Goal: Task Accomplishment & Management: Use online tool/utility

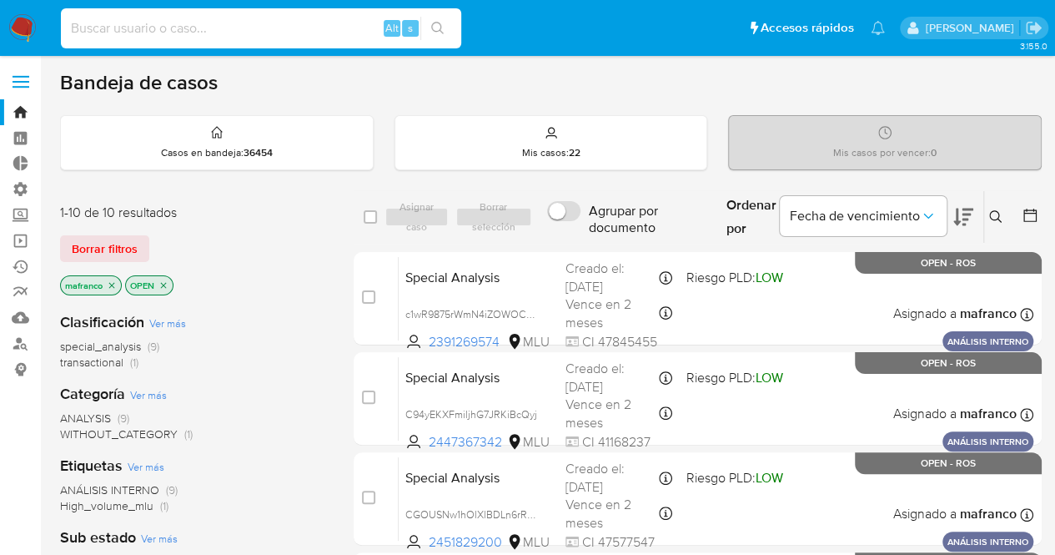
click at [220, 24] on input at bounding box center [261, 29] width 400 height 22
type input "JYeVW9tyNnMNm1RydoPgBYLV"
click at [439, 28] on icon "search-icon" at bounding box center [437, 28] width 13 height 13
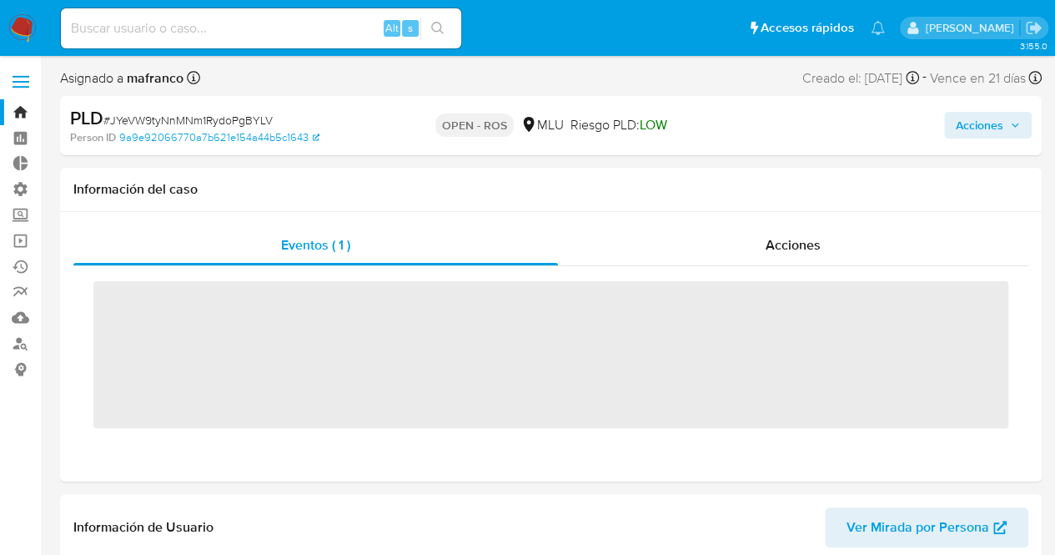
scroll to position [745, 0]
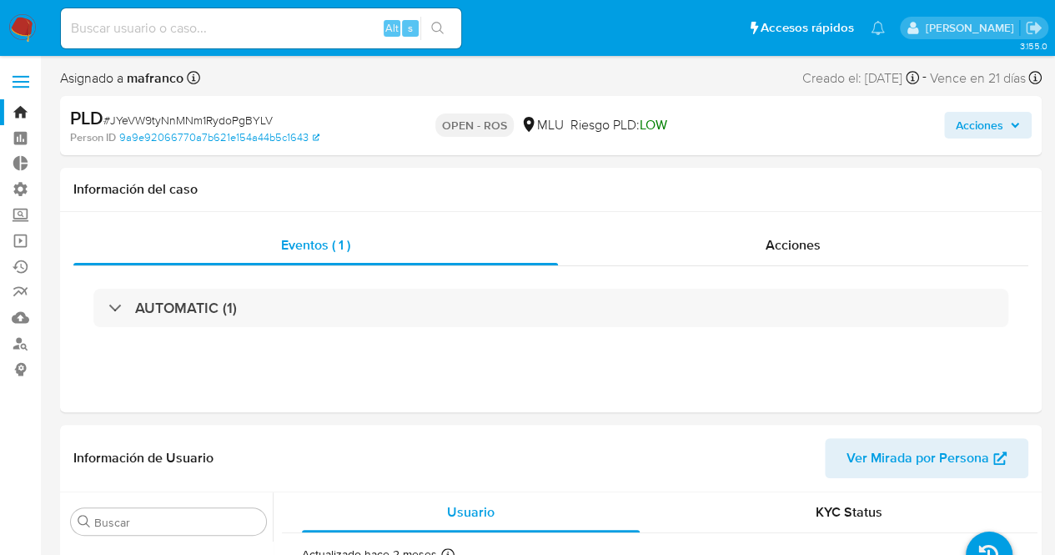
select select "10"
click at [966, 124] on span "Acciones" at bounding box center [980, 125] width 48 height 27
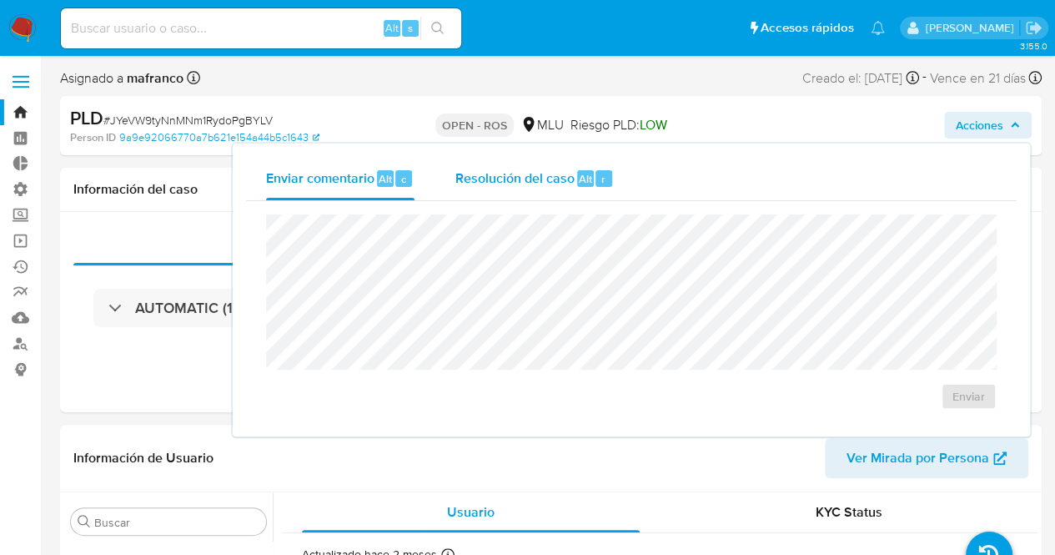
click at [520, 174] on span "Resolución del caso" at bounding box center [513, 177] width 119 height 19
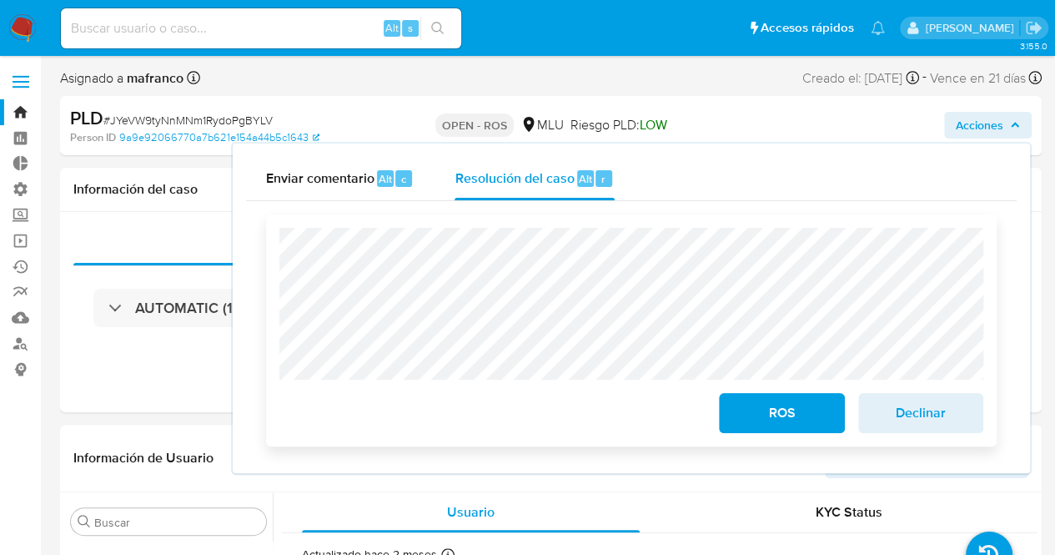
click at [804, 423] on span "ROS" at bounding box center [781, 412] width 82 height 37
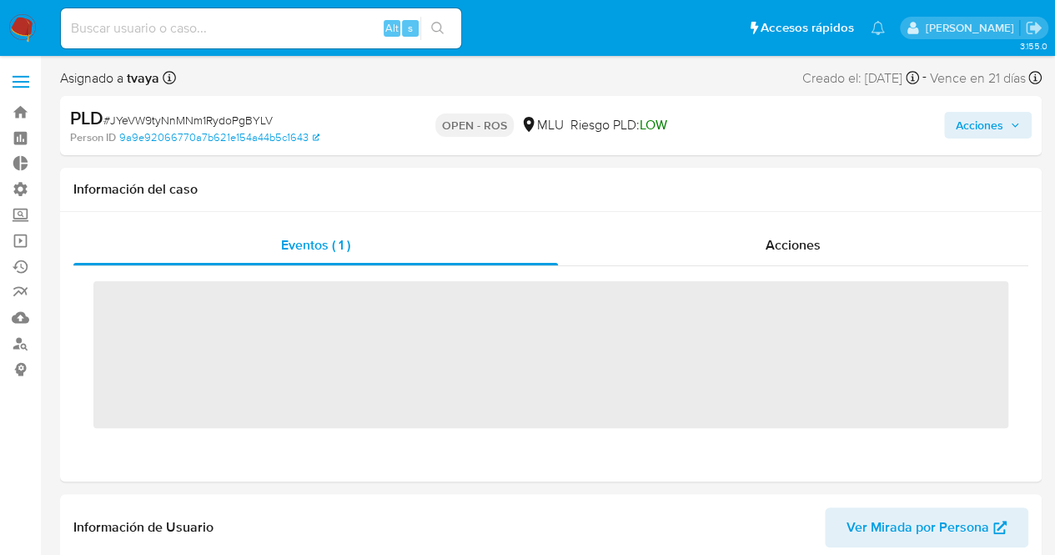
scroll to position [745, 0]
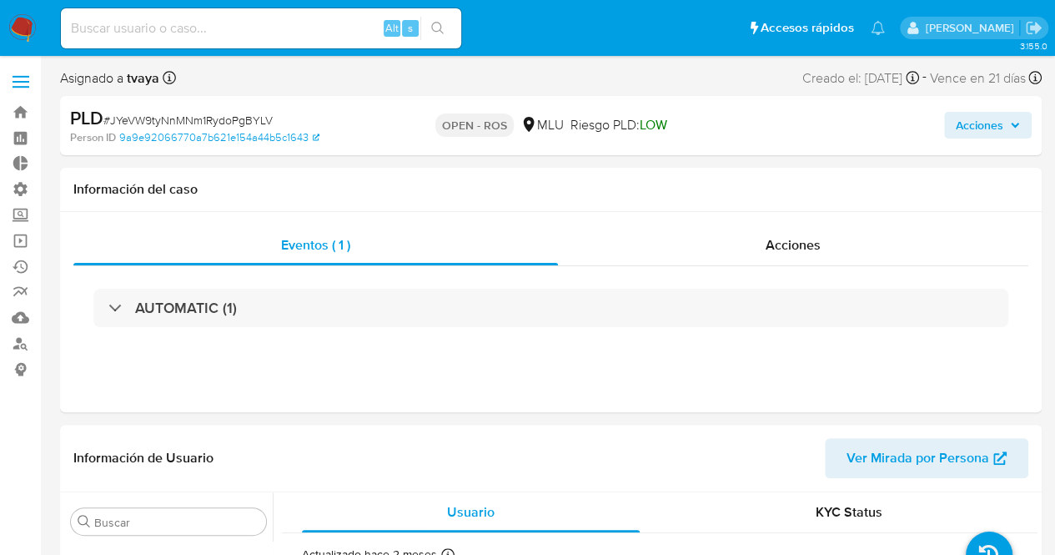
select select "10"
click at [270, 33] on input at bounding box center [261, 29] width 400 height 22
paste input "c1wR9875rWmN4iZOWOCwCKgq"
type input "c1wR9875rWmN4iZOWOCwCKgq"
click at [444, 32] on icon "search-icon" at bounding box center [437, 28] width 13 height 13
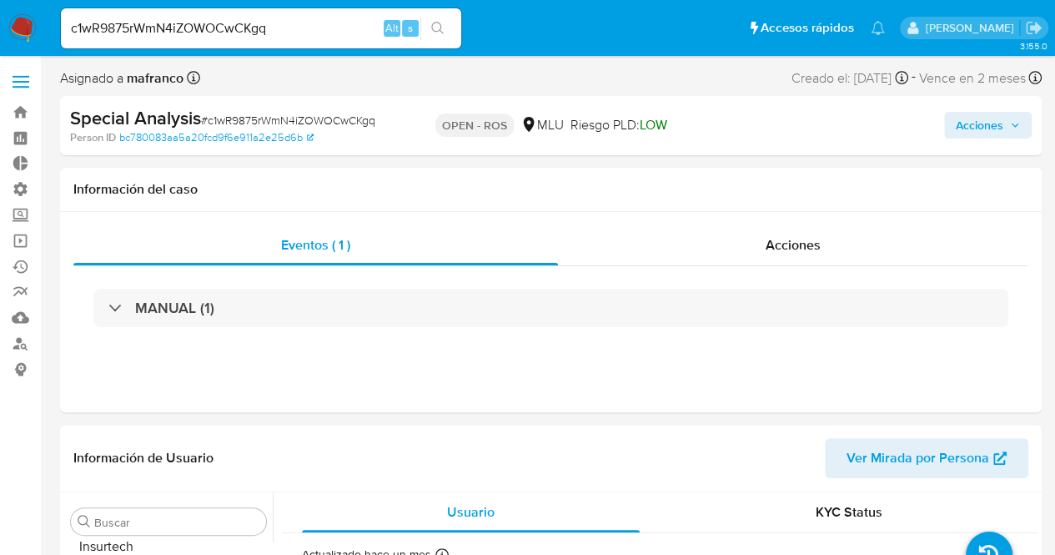
scroll to position [745, 0]
select select "10"
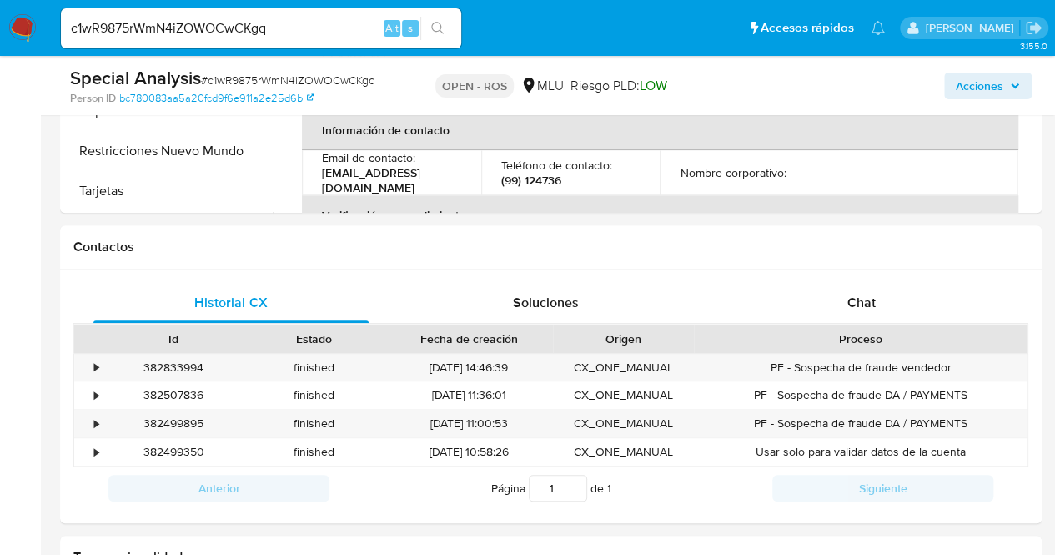
scroll to position [652, 0]
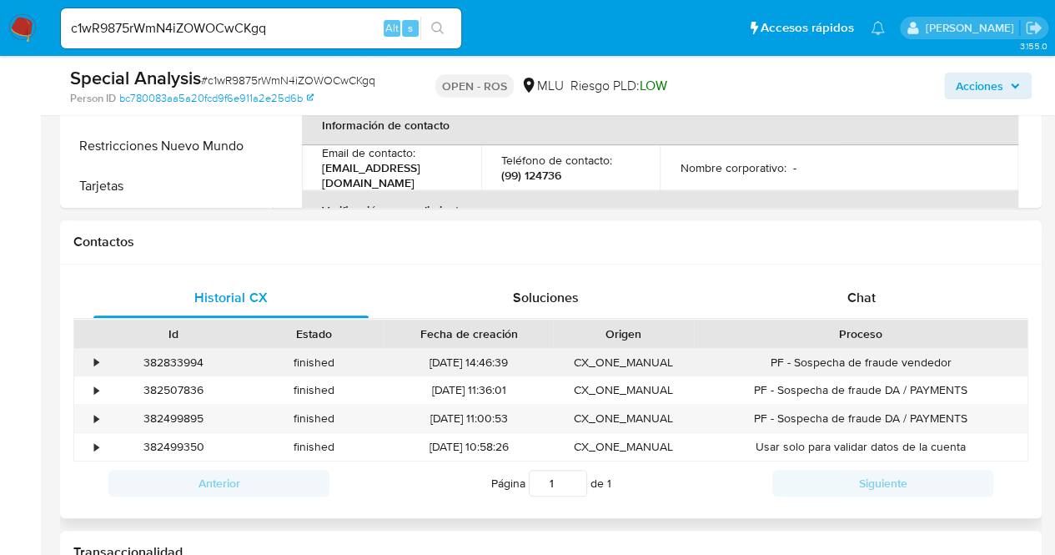
click at [98, 364] on div "•" at bounding box center [96, 362] width 4 height 16
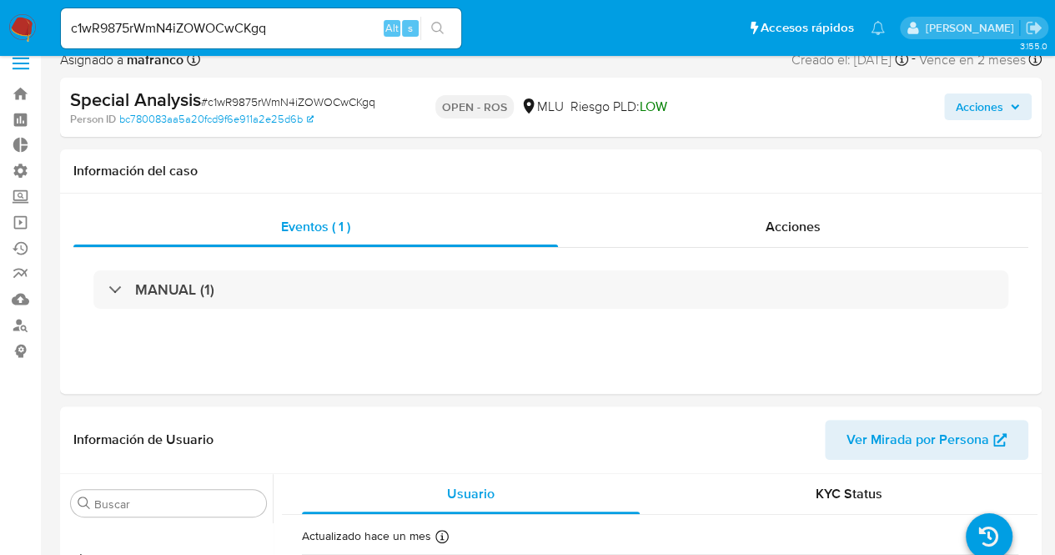
scroll to position [0, 0]
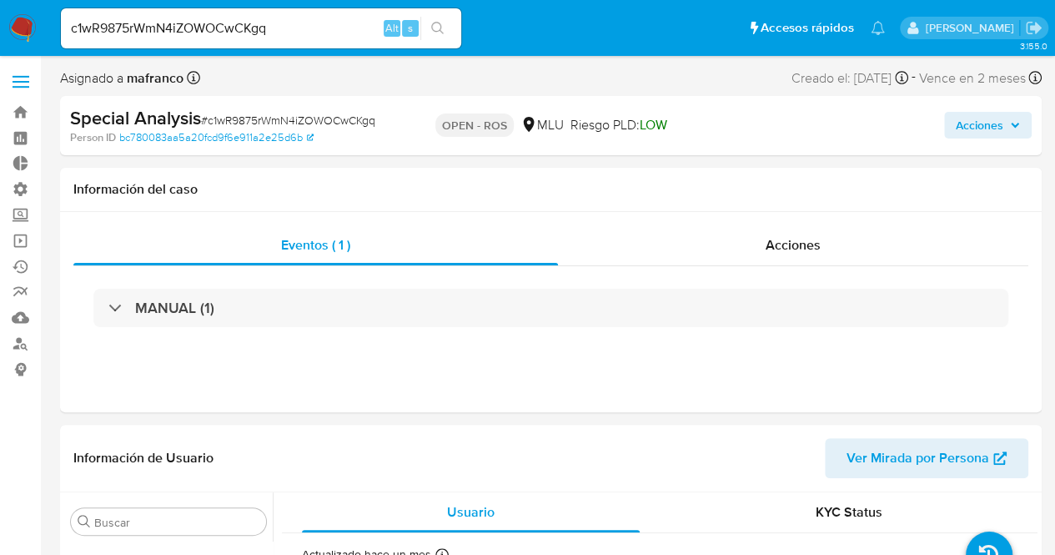
click at [997, 123] on span "Acciones" at bounding box center [980, 125] width 48 height 27
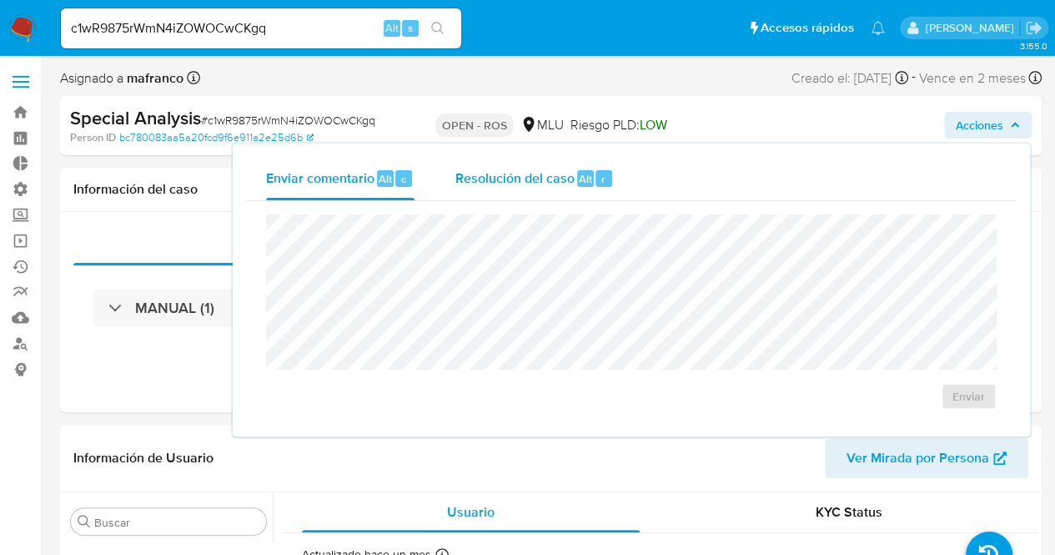
click at [559, 179] on span "Resolución del caso" at bounding box center [513, 177] width 119 height 19
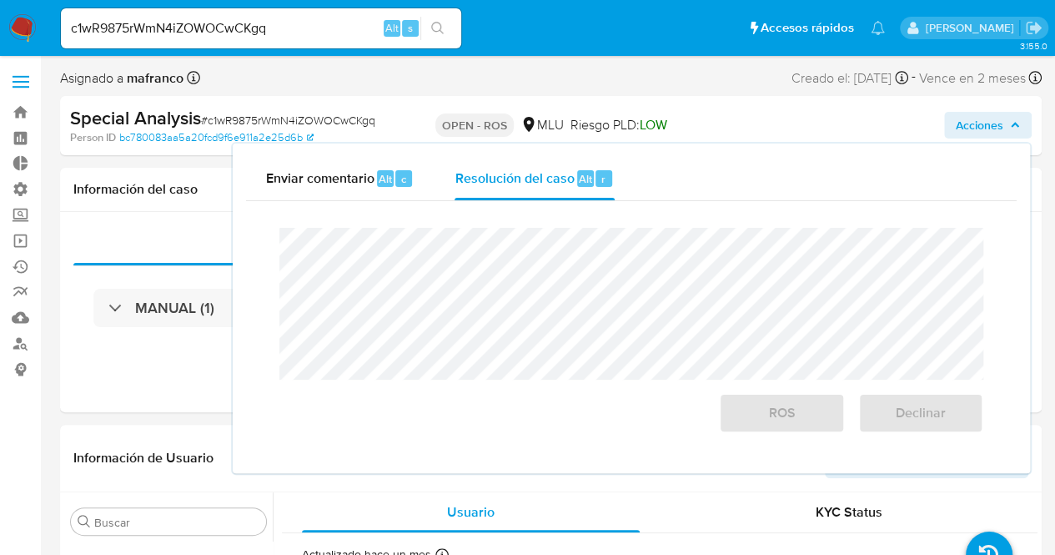
click at [961, 128] on span "Acciones" at bounding box center [980, 125] width 48 height 27
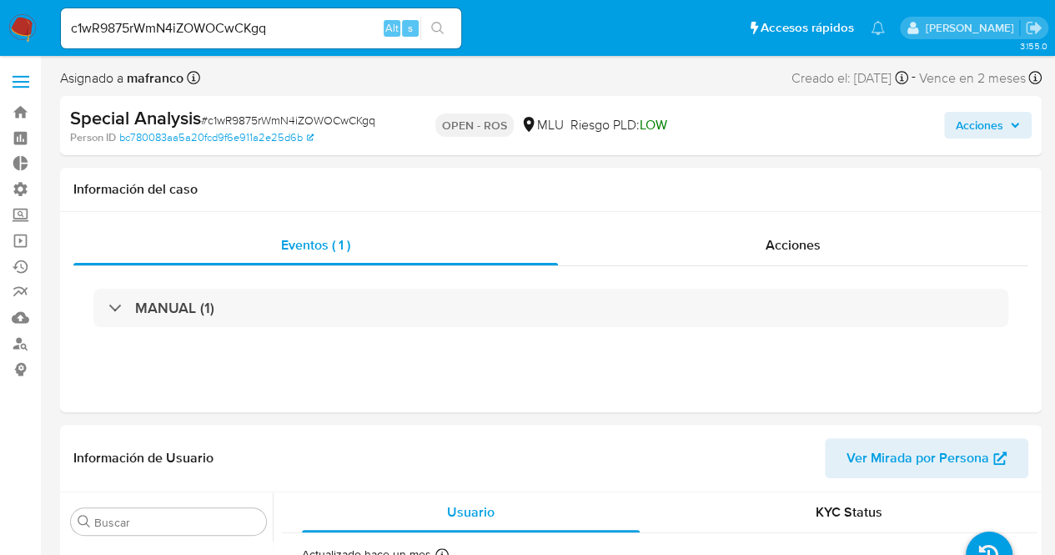
click at [958, 123] on span "Acciones" at bounding box center [980, 125] width 48 height 27
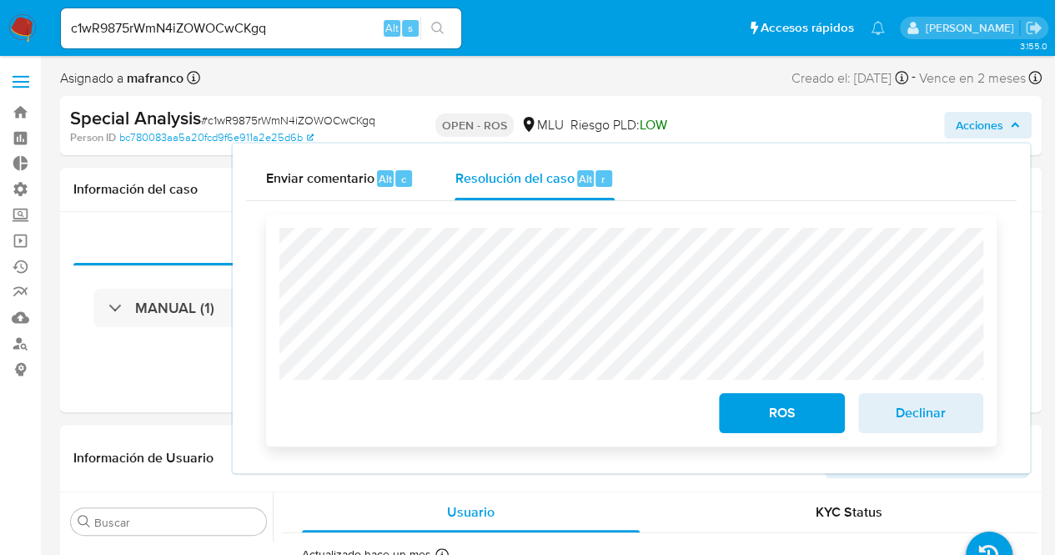
click at [827, 427] on button "ROS" at bounding box center [781, 413] width 125 height 40
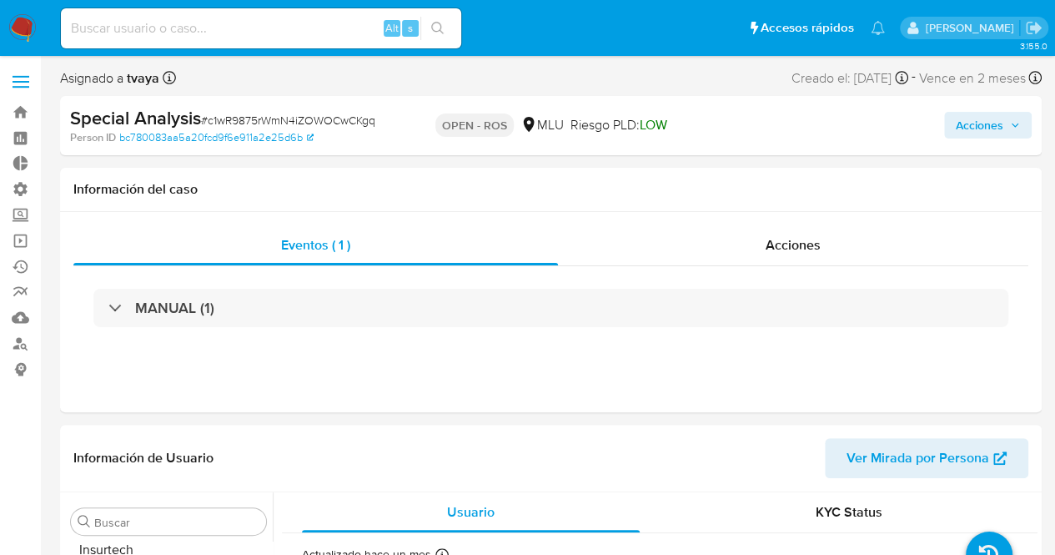
scroll to position [745, 0]
select select "10"
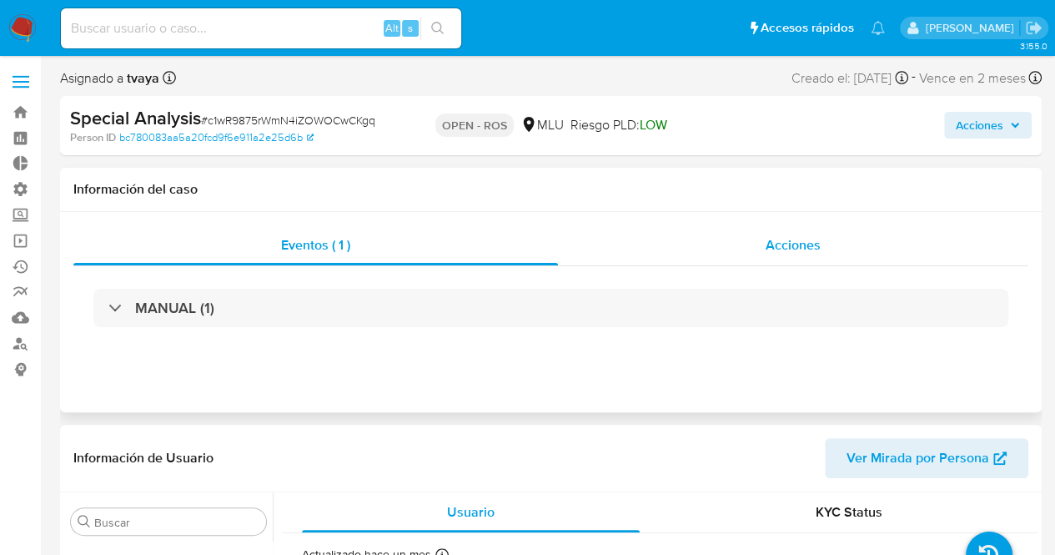
click at [826, 250] on div "Acciones" at bounding box center [793, 245] width 470 height 40
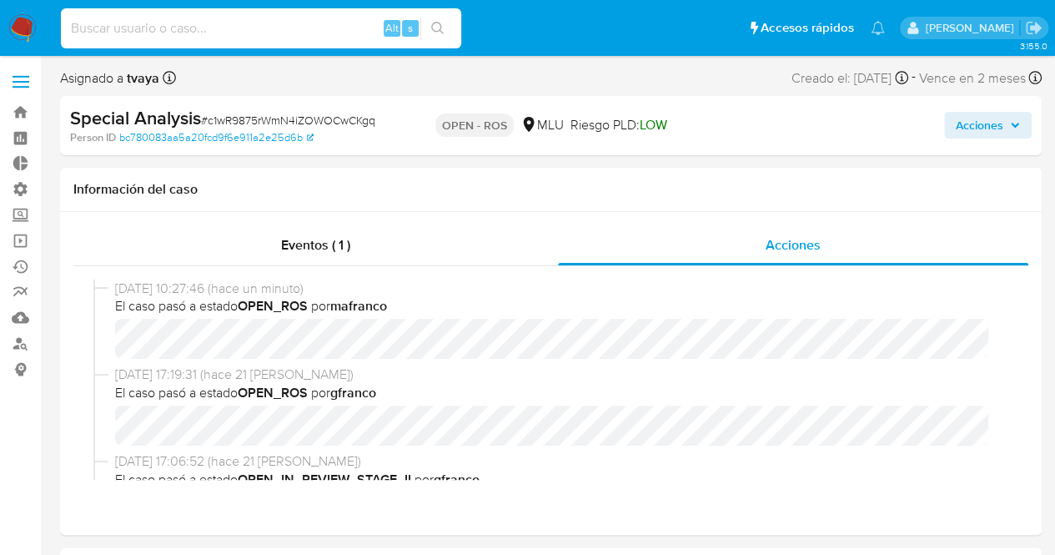
click at [262, 32] on input at bounding box center [261, 29] width 400 height 22
paste input "C94yEKXFmiljhG7JRKiBcQyj"
type input "C94yEKXFmiljhG7JRKiBcQyj"
click at [433, 31] on icon "search-icon" at bounding box center [437, 28] width 13 height 13
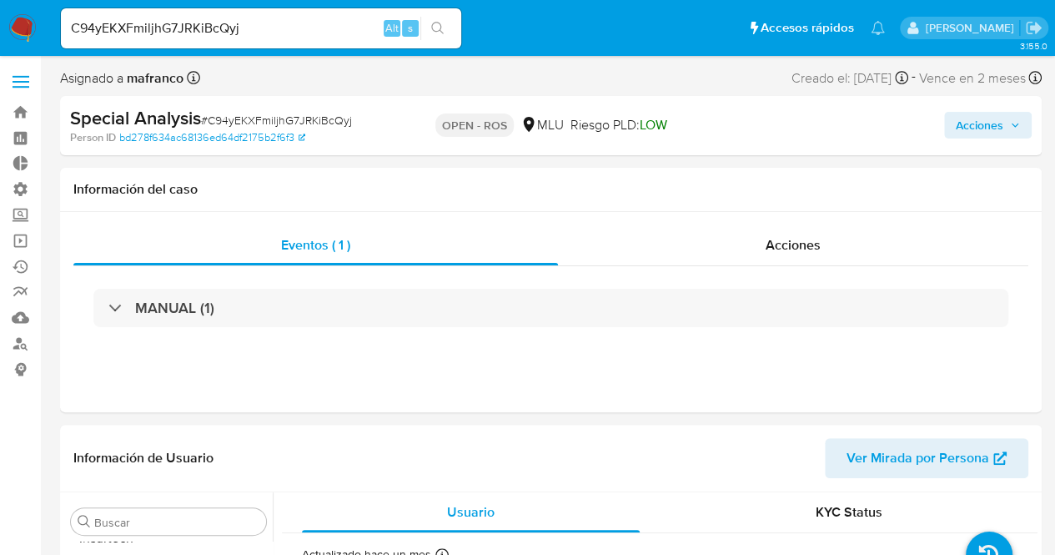
scroll to position [745, 0]
select select "10"
click at [1001, 119] on span "Acciones" at bounding box center [980, 125] width 48 height 27
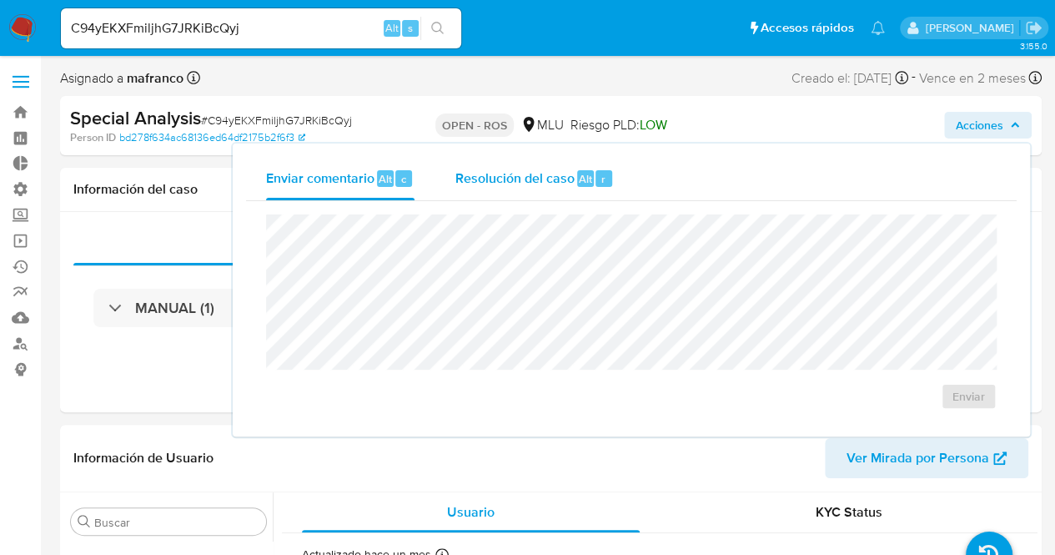
click at [524, 164] on div "Resolución del caso Alt r" at bounding box center [533, 178] width 159 height 43
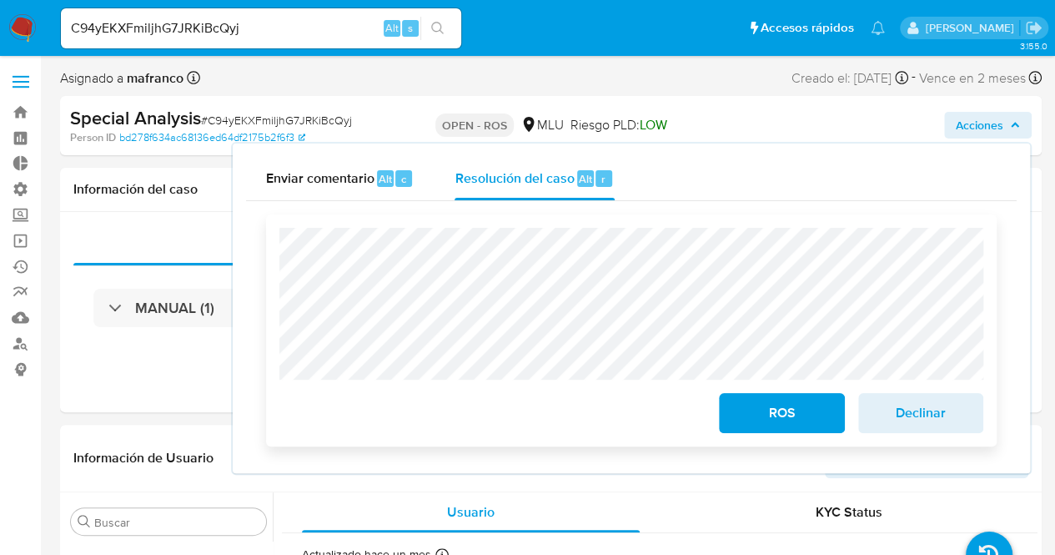
click at [769, 411] on span "ROS" at bounding box center [781, 412] width 82 height 37
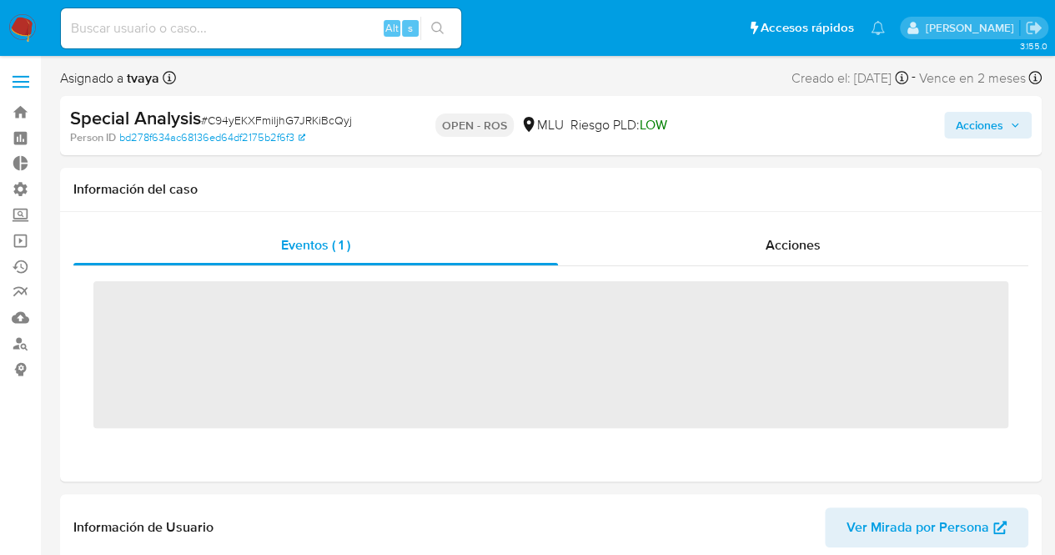
scroll to position [745, 0]
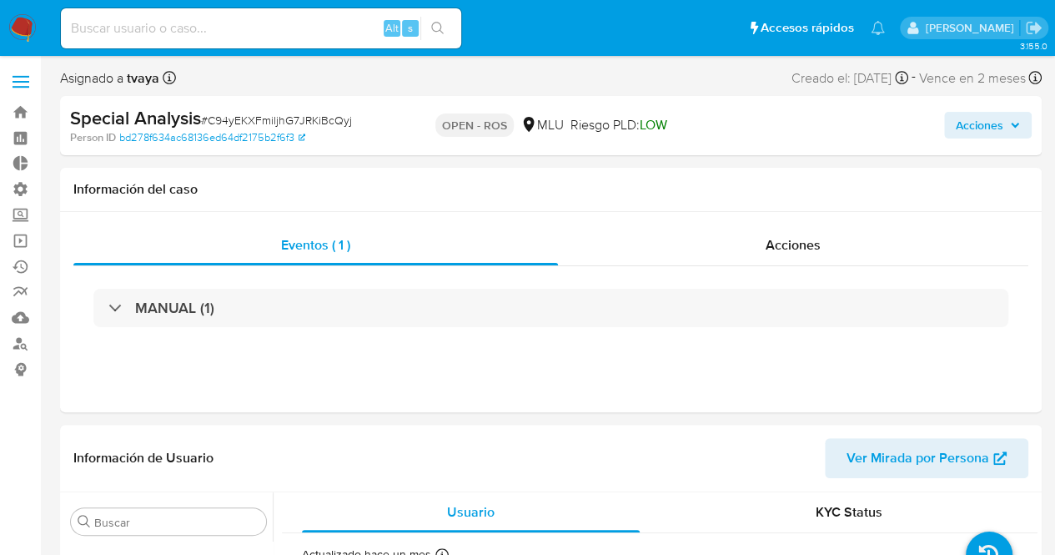
select select "10"
click at [186, 29] on input at bounding box center [261, 29] width 400 height 22
paste input "CGOUSNw1hOlXlBDLn6rRwBY8"
type input "CGOUSNw1hOlXlBDLn6rRwBY8"
click at [445, 28] on button "search-icon" at bounding box center [437, 28] width 34 height 23
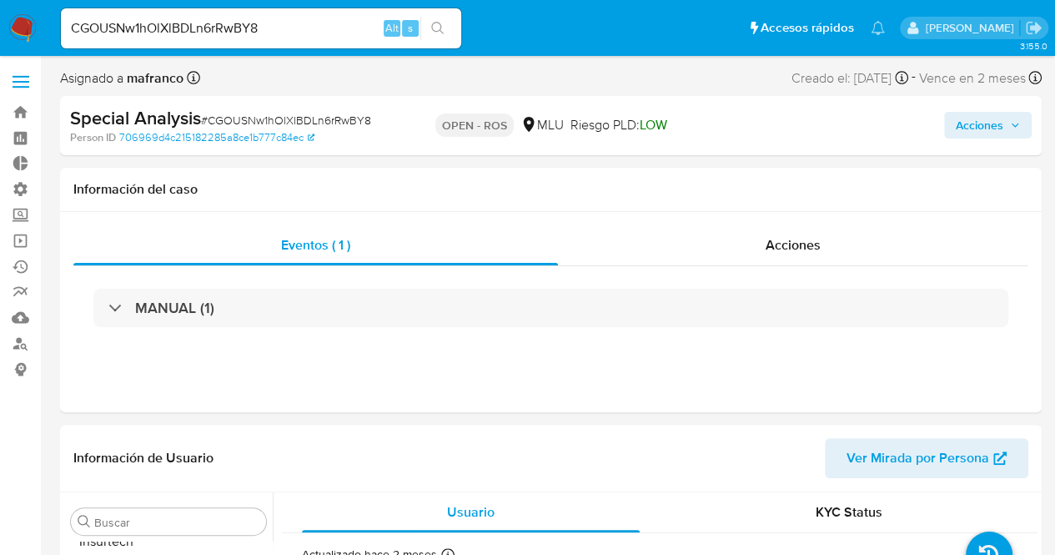
scroll to position [745, 0]
select select "10"
click at [962, 131] on span "Acciones" at bounding box center [980, 125] width 48 height 27
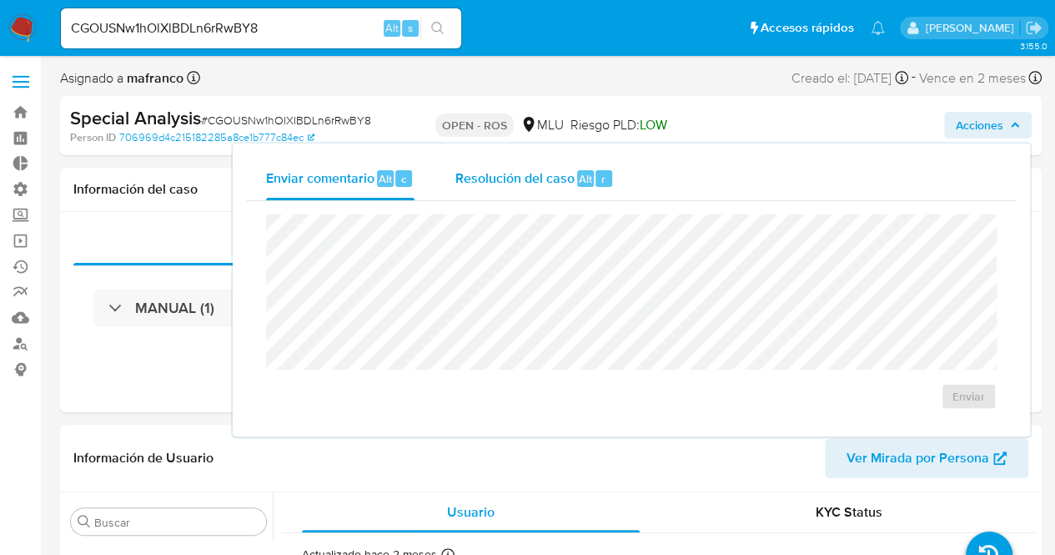
click at [563, 181] on span "Resolución del caso" at bounding box center [513, 177] width 119 height 19
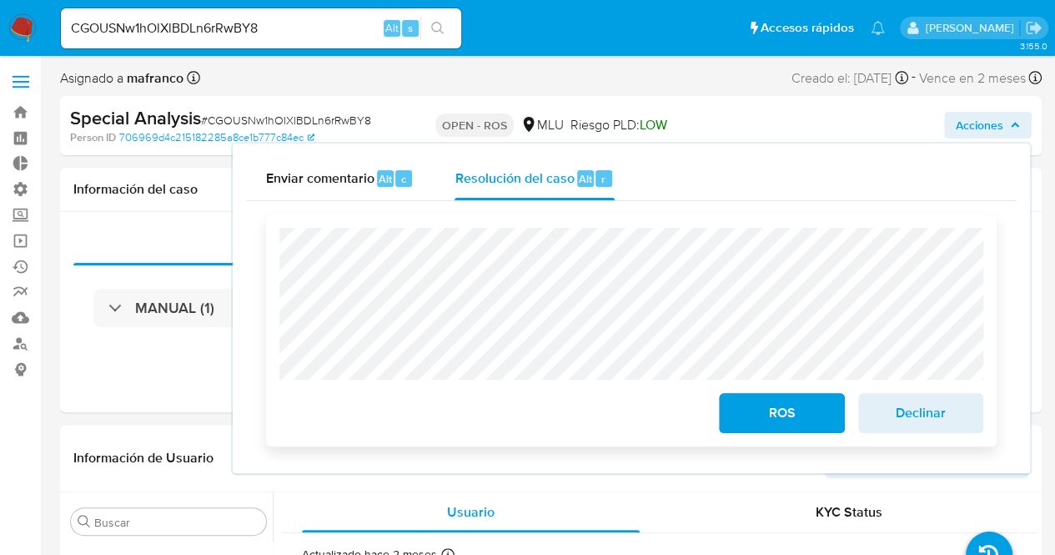
click at [737, 421] on button "ROS" at bounding box center [781, 413] width 125 height 40
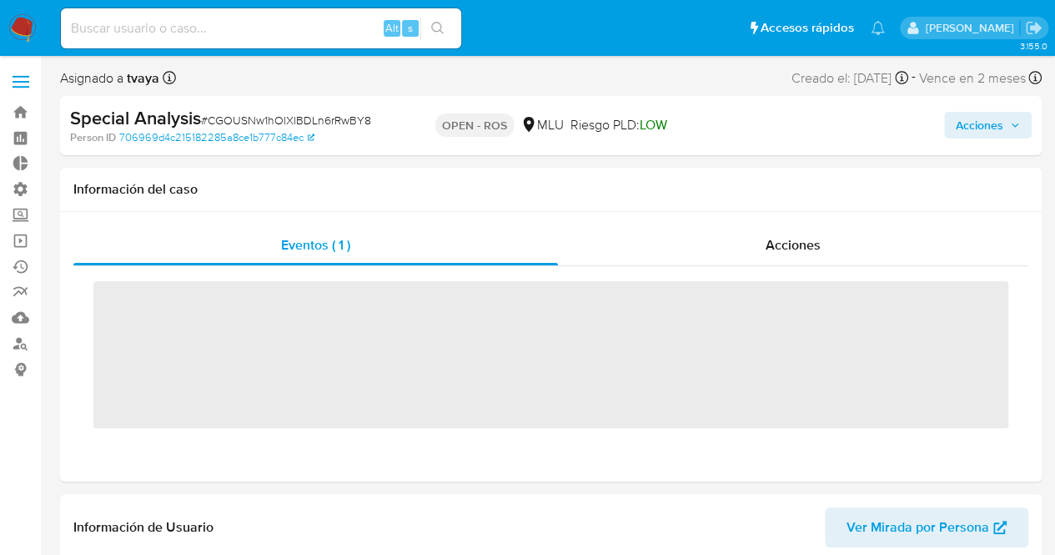
scroll to position [745, 0]
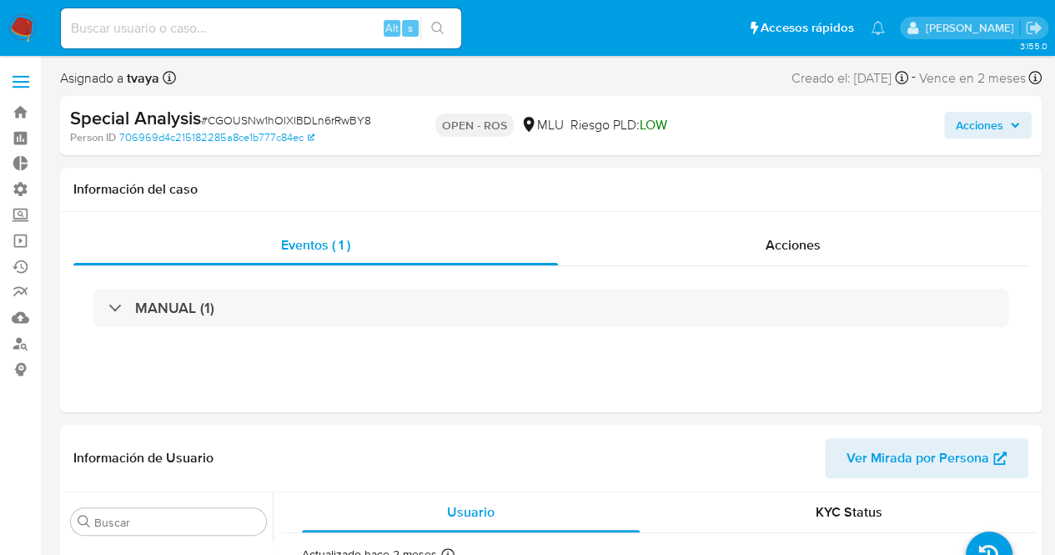
select select "10"
click at [965, 123] on span "Acciones" at bounding box center [980, 125] width 48 height 27
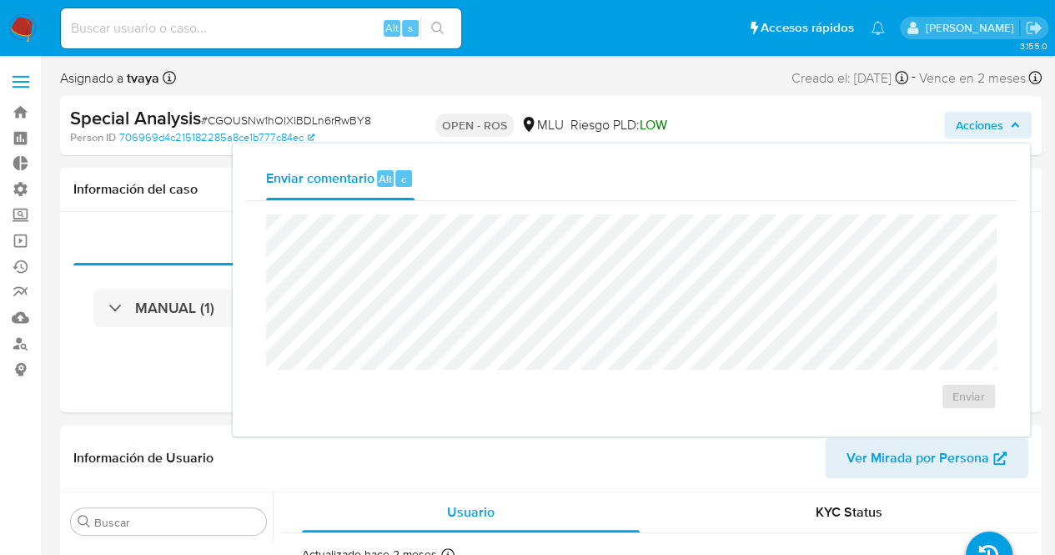
click at [954, 120] on button "Acciones" at bounding box center [988, 125] width 88 height 27
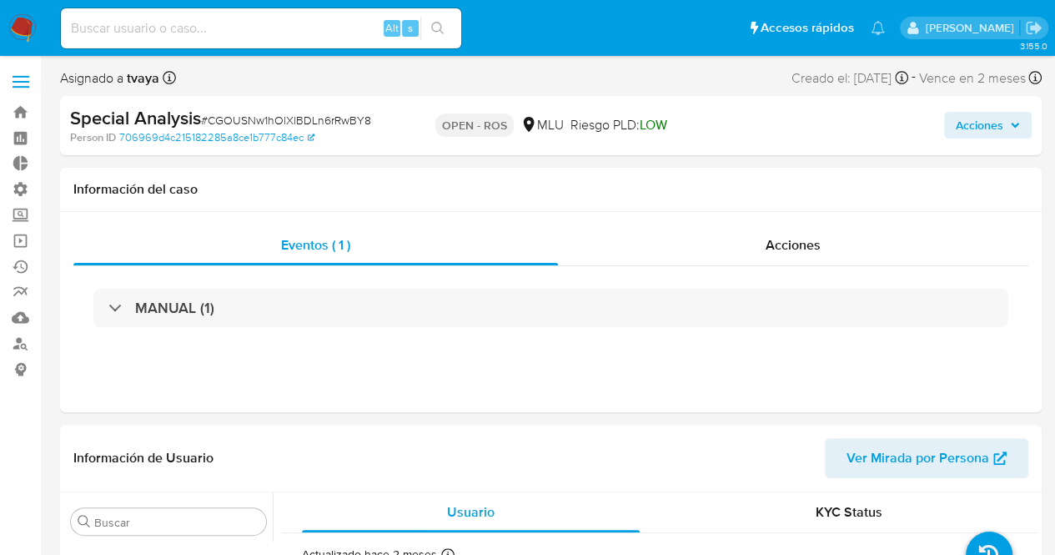
click at [954, 120] on button "Acciones" at bounding box center [988, 125] width 88 height 27
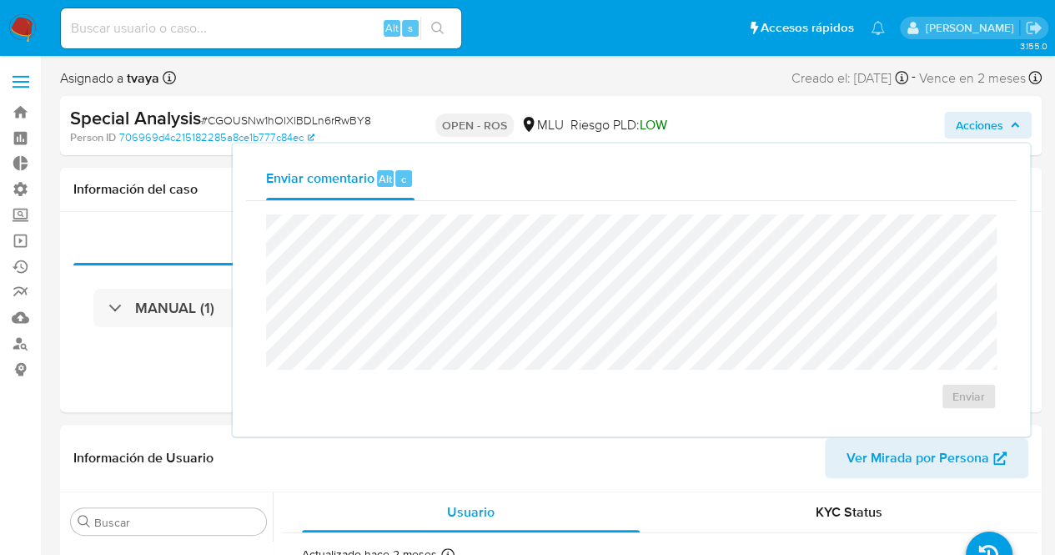
click at [954, 120] on button "Acciones" at bounding box center [988, 125] width 88 height 27
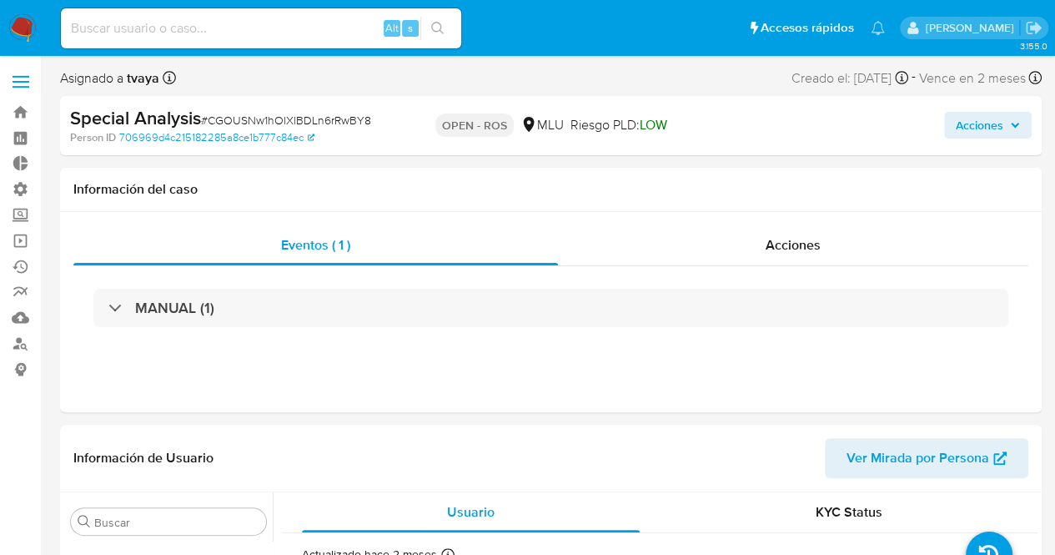
click at [967, 121] on span "Acciones" at bounding box center [980, 125] width 48 height 27
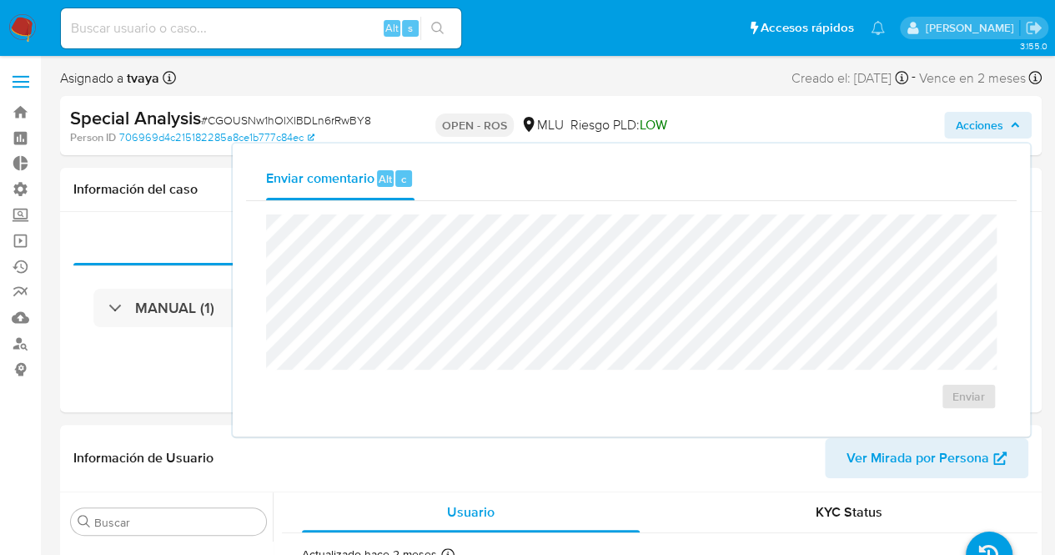
click at [967, 121] on span "Acciones" at bounding box center [980, 125] width 48 height 27
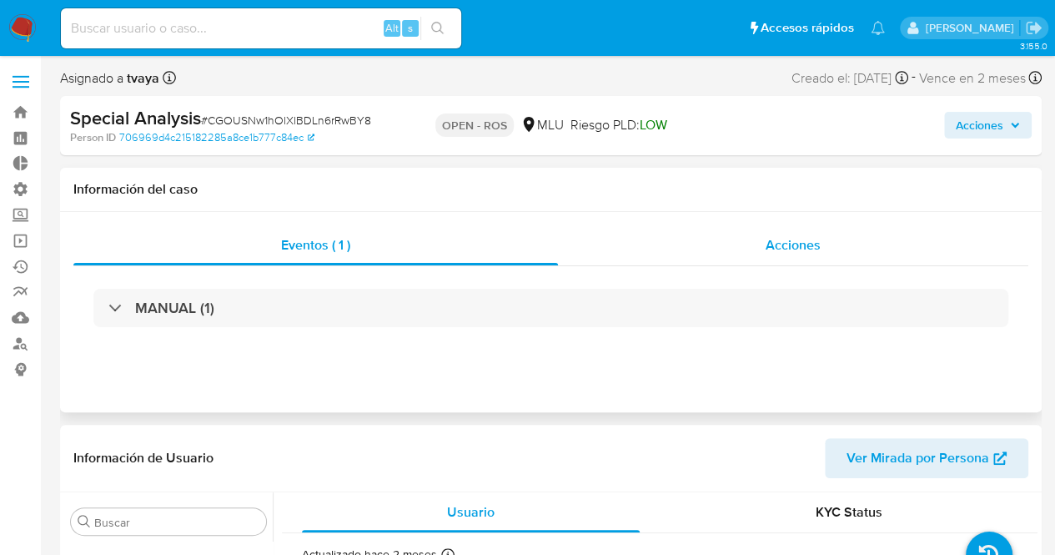
click at [792, 233] on div "Acciones" at bounding box center [793, 245] width 470 height 40
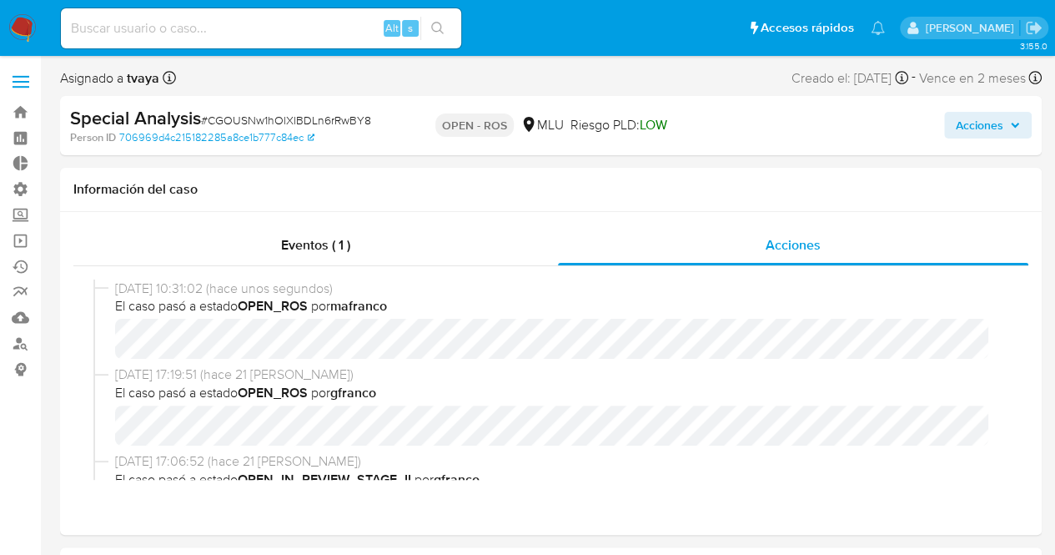
click at [323, 16] on div "Alt s" at bounding box center [261, 28] width 400 height 40
click at [316, 24] on input at bounding box center [261, 29] width 400 height 22
paste input "Complemento ROS #52/2024"
click at [292, 18] on input "Complemento ROS #52/2024" at bounding box center [261, 29] width 400 height 22
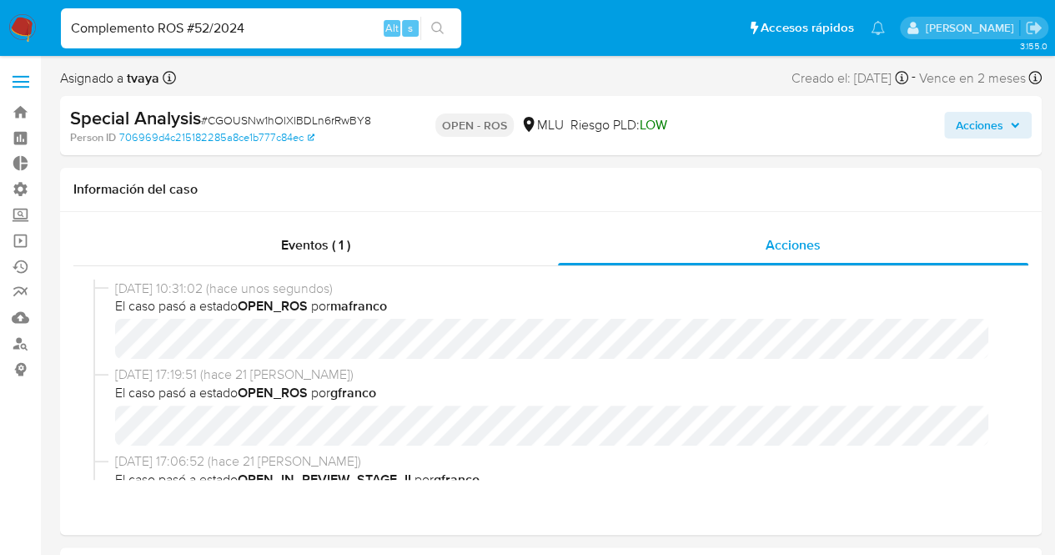
click at [292, 18] on input "Complemento ROS #52/2024" at bounding box center [261, 29] width 400 height 22
paste input "KdxaM6rVPFGF8EI1H9Nn3FdP"
type input "KdxaM6rVPFGF8EI1H9Nn3FdP"
click at [439, 31] on icon "search-icon" at bounding box center [437, 28] width 13 height 13
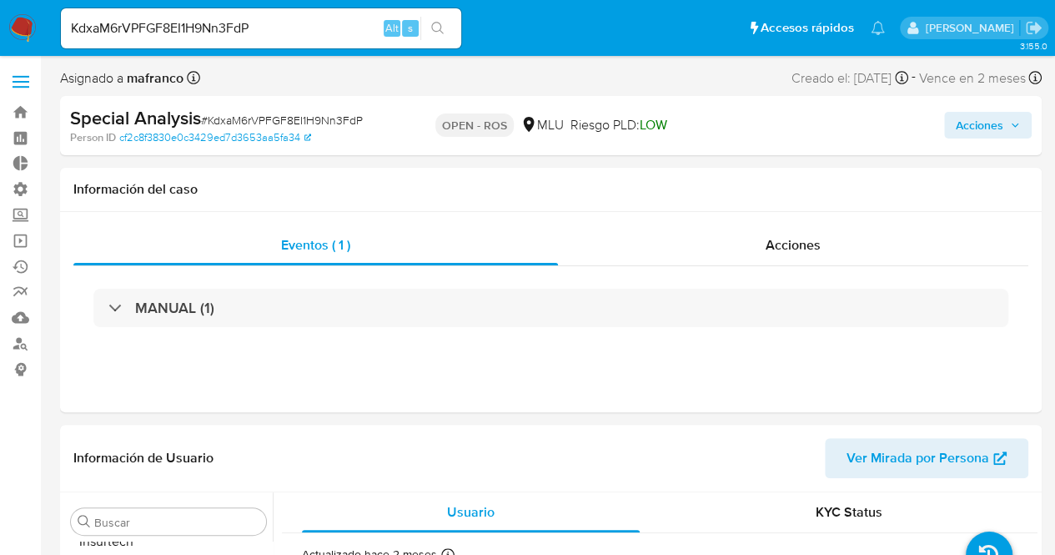
scroll to position [745, 0]
select select "10"
click at [984, 128] on span "Acciones" at bounding box center [980, 125] width 48 height 27
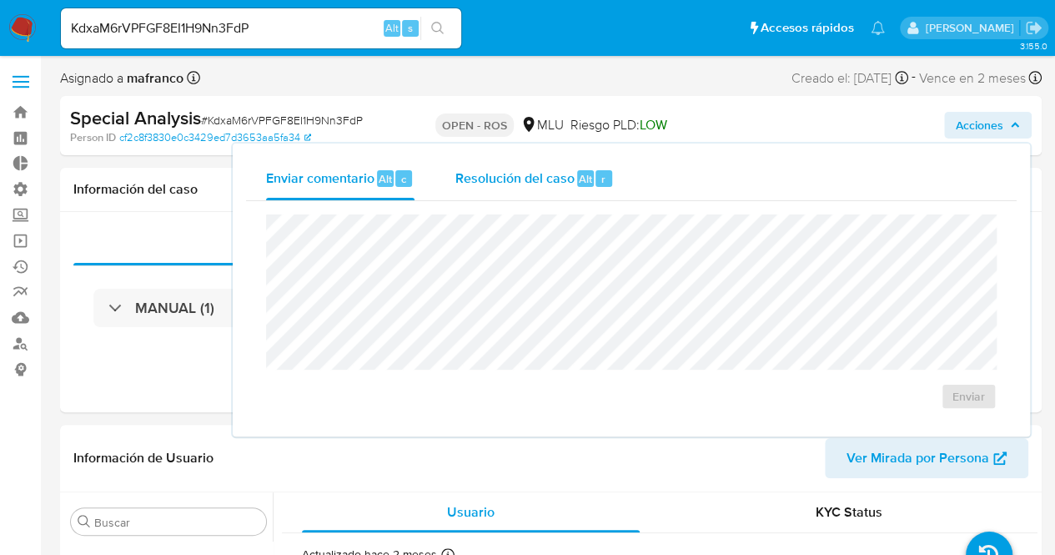
click at [553, 176] on span "Resolución del caso" at bounding box center [513, 177] width 119 height 19
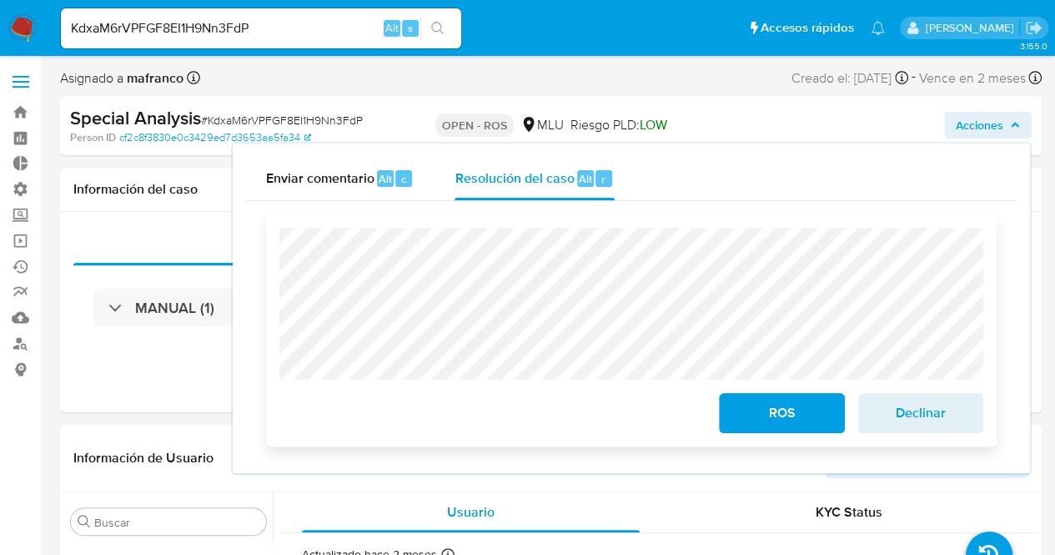
click at [796, 415] on span "ROS" at bounding box center [781, 412] width 82 height 37
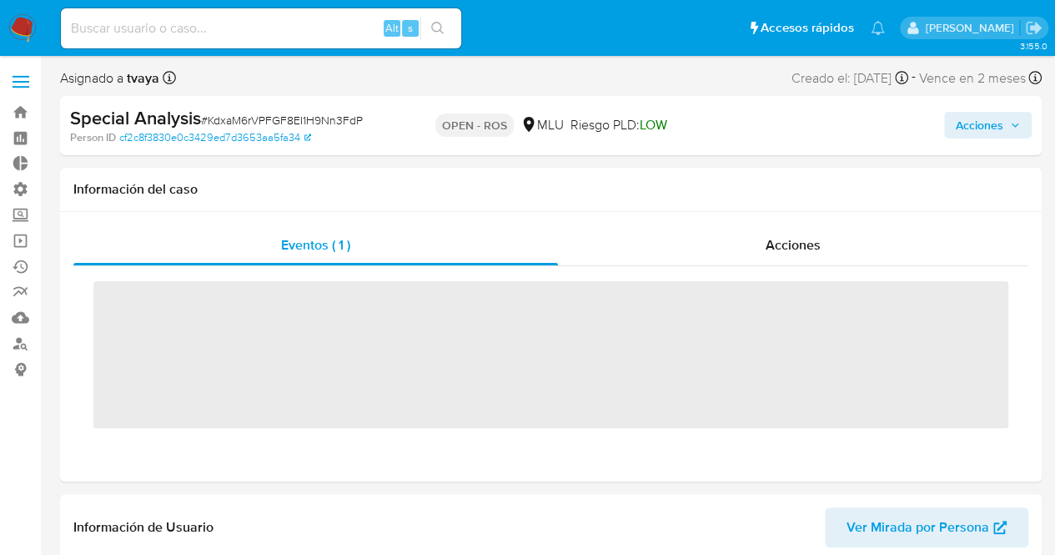
scroll to position [745, 0]
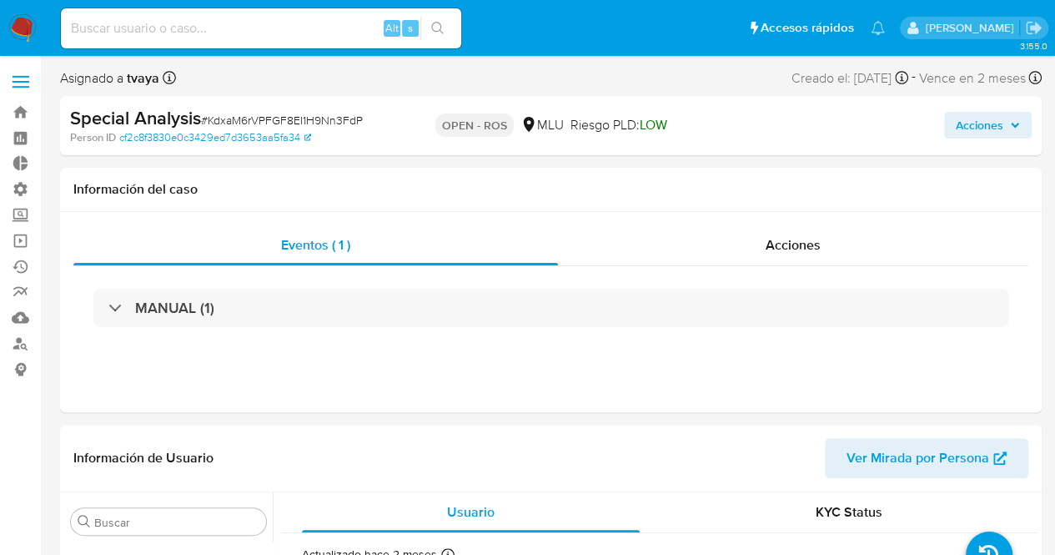
select select "10"
click at [304, 31] on input at bounding box center [261, 29] width 400 height 22
paste input "RWCffilENBl2fxa6IleI70fE"
type input "RWCffilENBl2fxa6IleI70fE"
click at [442, 32] on icon "search-icon" at bounding box center [437, 28] width 13 height 13
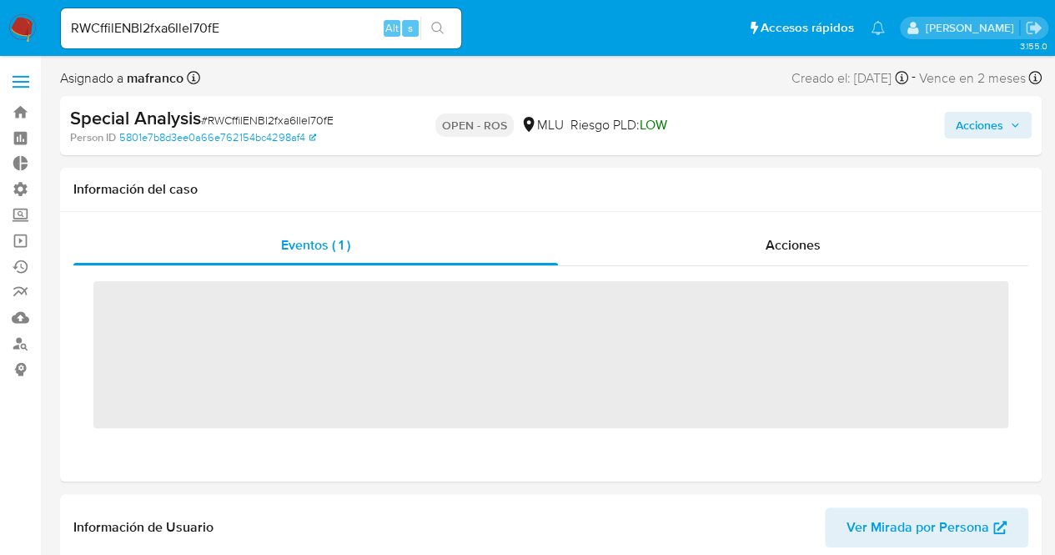
scroll to position [745, 0]
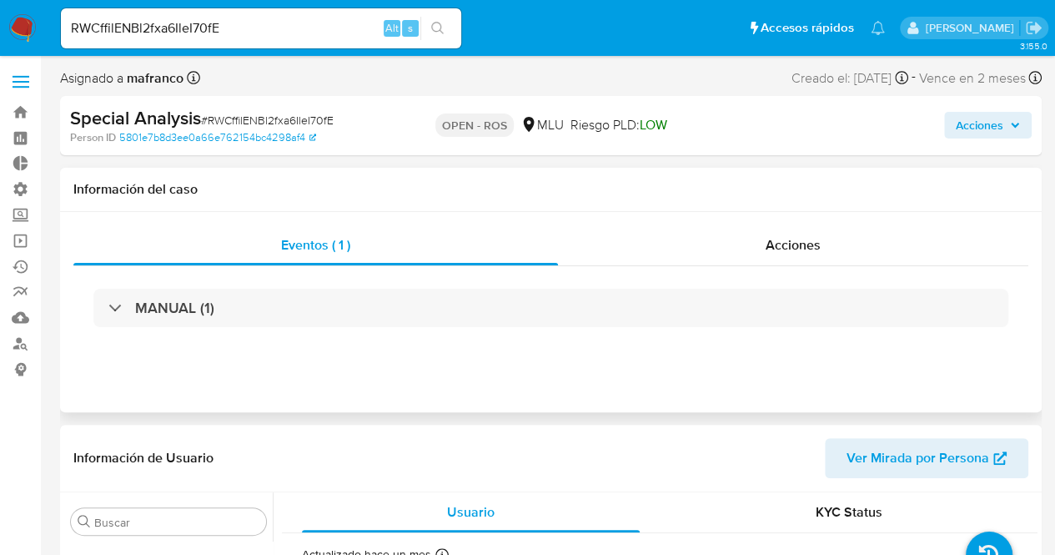
select select "10"
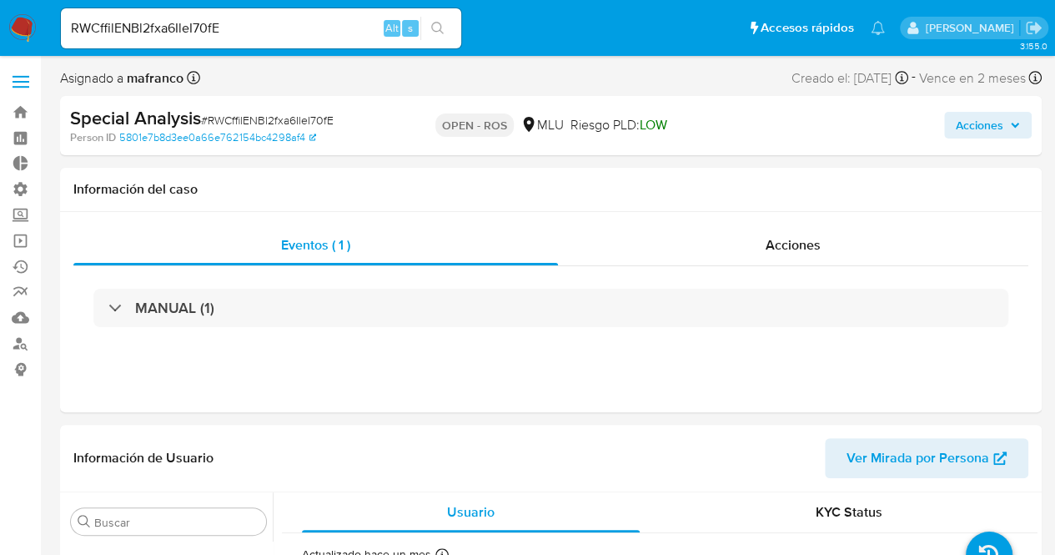
click at [986, 112] on span "Acciones" at bounding box center [980, 125] width 48 height 27
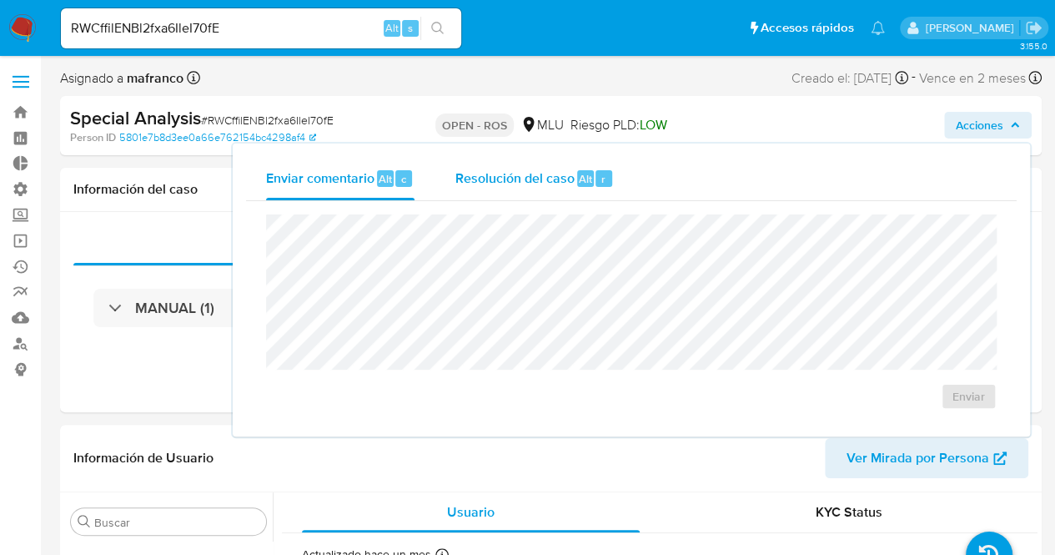
click at [555, 193] on div "Resolución del caso Alt r" at bounding box center [533, 178] width 159 height 43
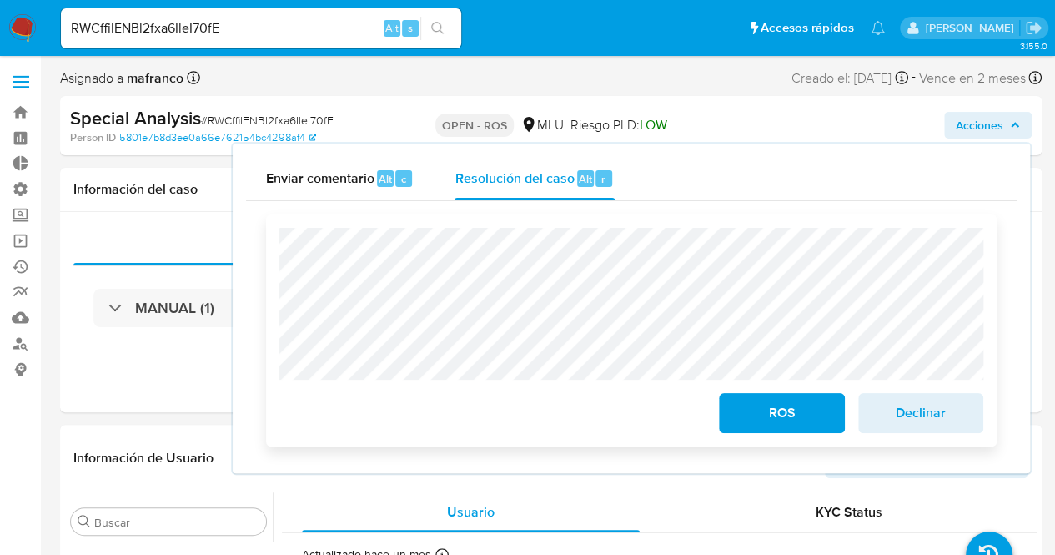
click at [752, 418] on span "ROS" at bounding box center [781, 412] width 82 height 37
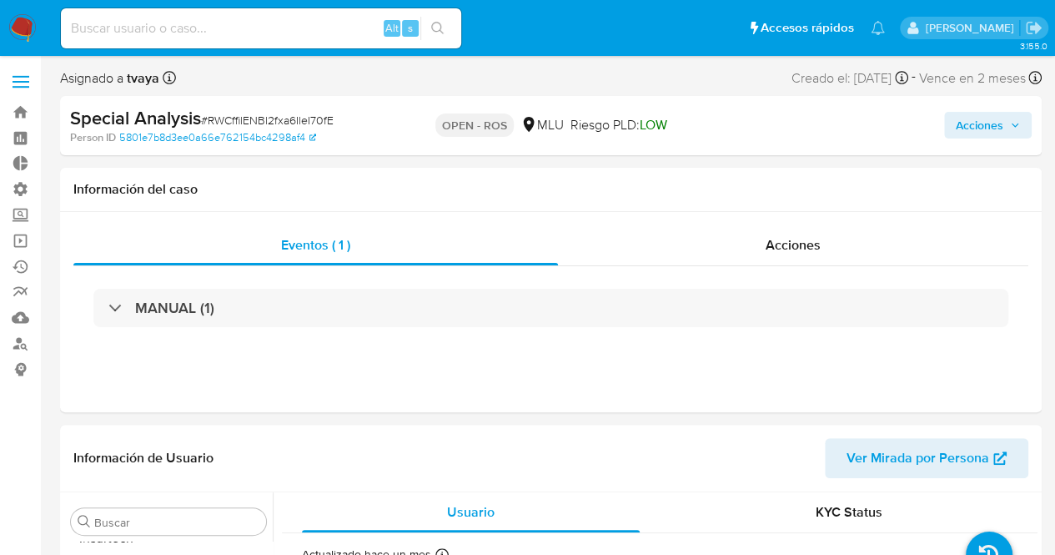
scroll to position [745, 0]
select select "10"
click at [972, 131] on span "Acciones" at bounding box center [980, 125] width 48 height 27
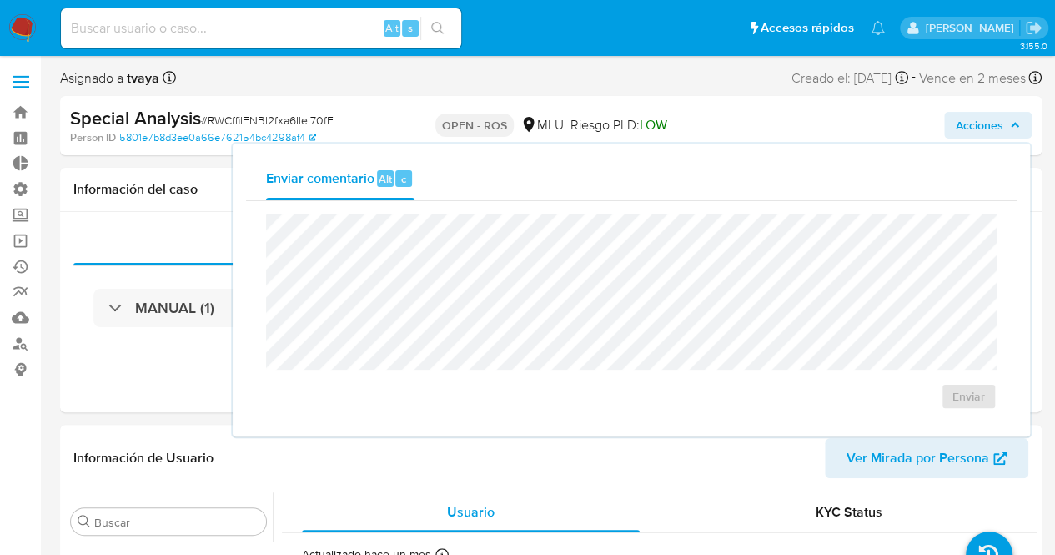
click at [637, 169] on div "Enviar comentario Alt c" at bounding box center [631, 178] width 771 height 43
click at [327, 78] on div "Asignado a tvaya Asignado el: [DATE] 15:42:08 Creado el: [DATE] Creado el: [DAT…" at bounding box center [550, 81] width 981 height 29
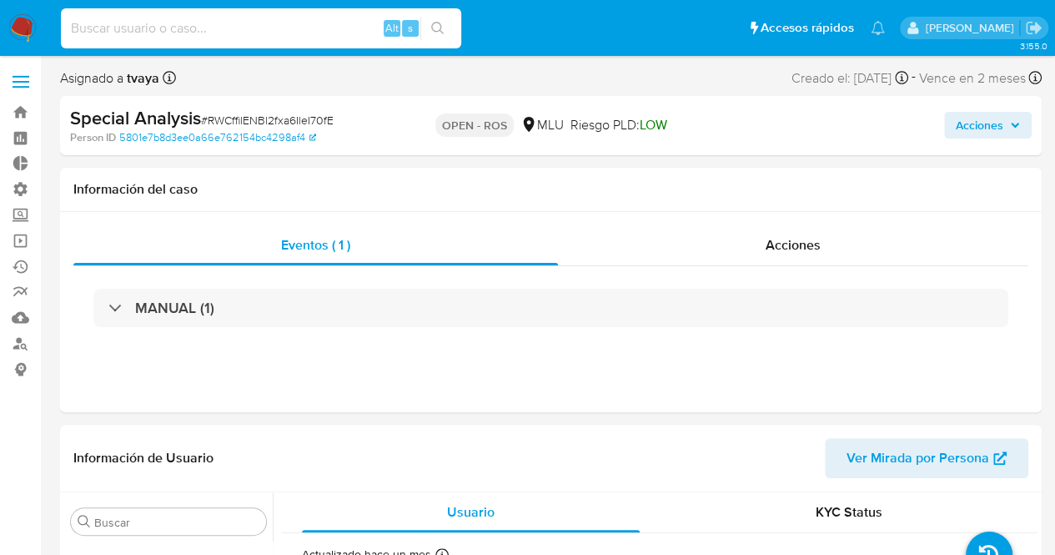
click at [257, 25] on input at bounding box center [261, 29] width 400 height 22
paste input "XiN2XuA2zENbkMS0LFHp3yOR"
type input "XiN2XuA2zENbkMS0LFHp3yOR"
click at [443, 35] on button "search-icon" at bounding box center [437, 28] width 34 height 23
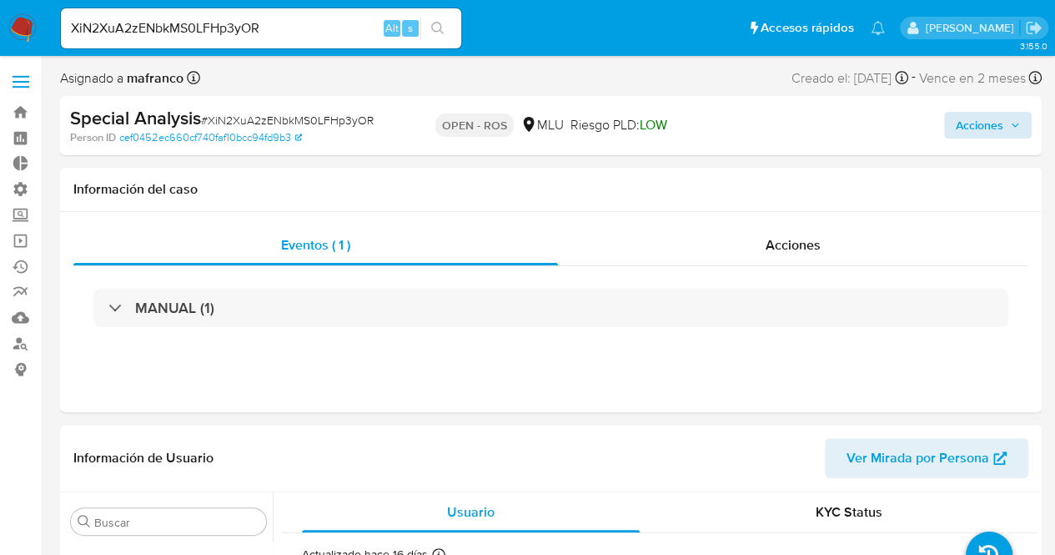
select select "10"
click at [994, 128] on span "Acciones" at bounding box center [980, 125] width 48 height 27
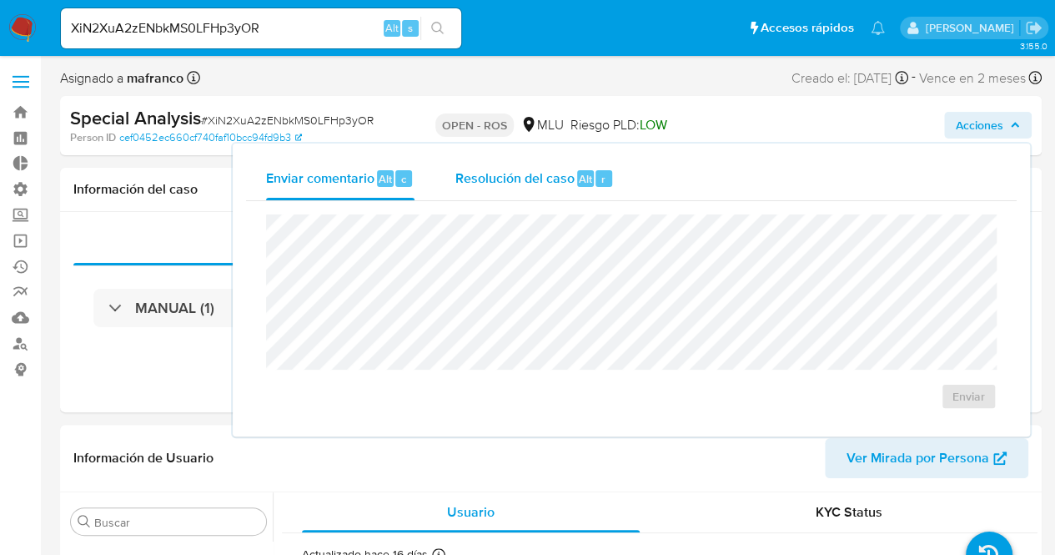
click at [522, 171] on span "Resolución del caso" at bounding box center [513, 177] width 119 height 19
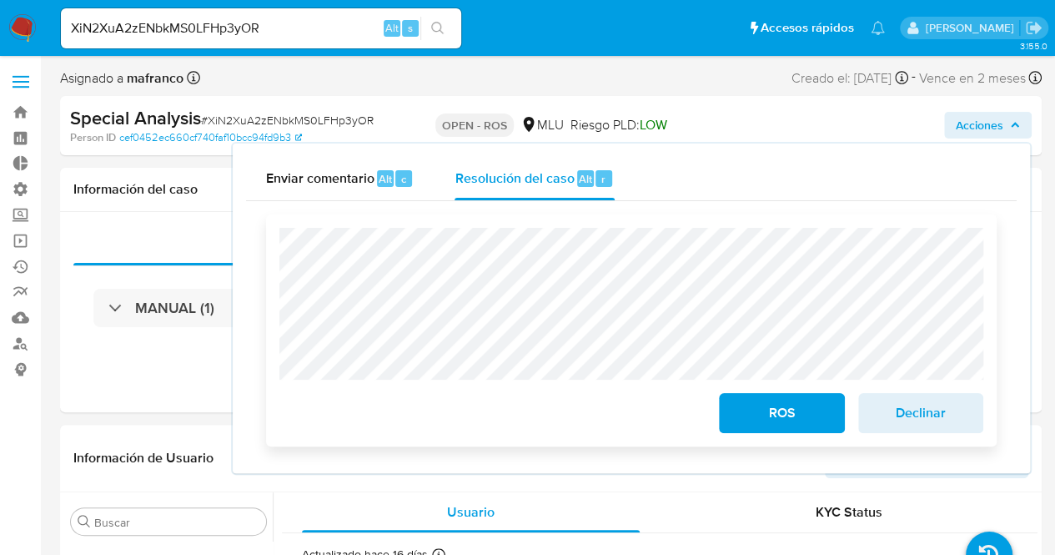
click at [792, 428] on span "ROS" at bounding box center [781, 412] width 82 height 37
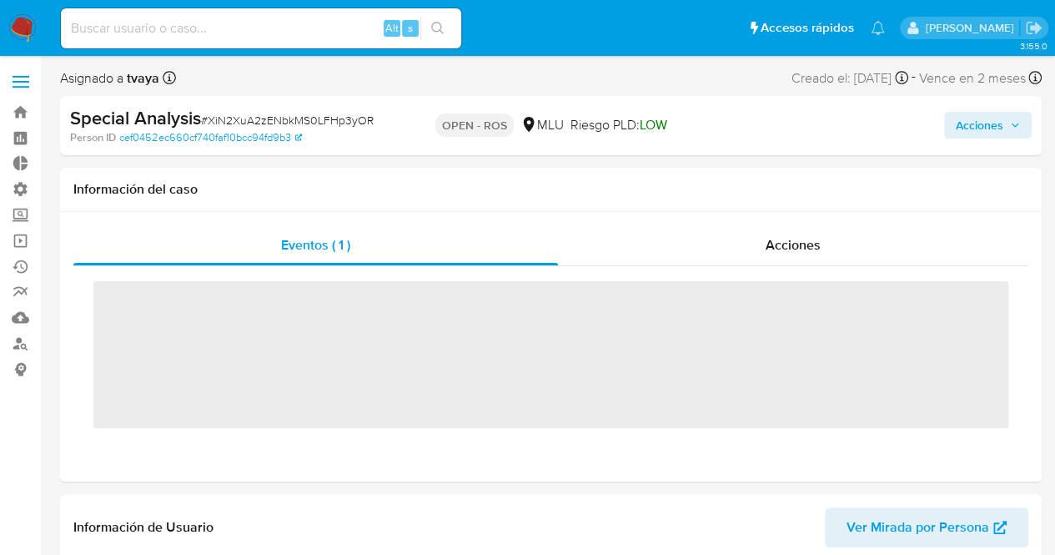
scroll to position [745, 0]
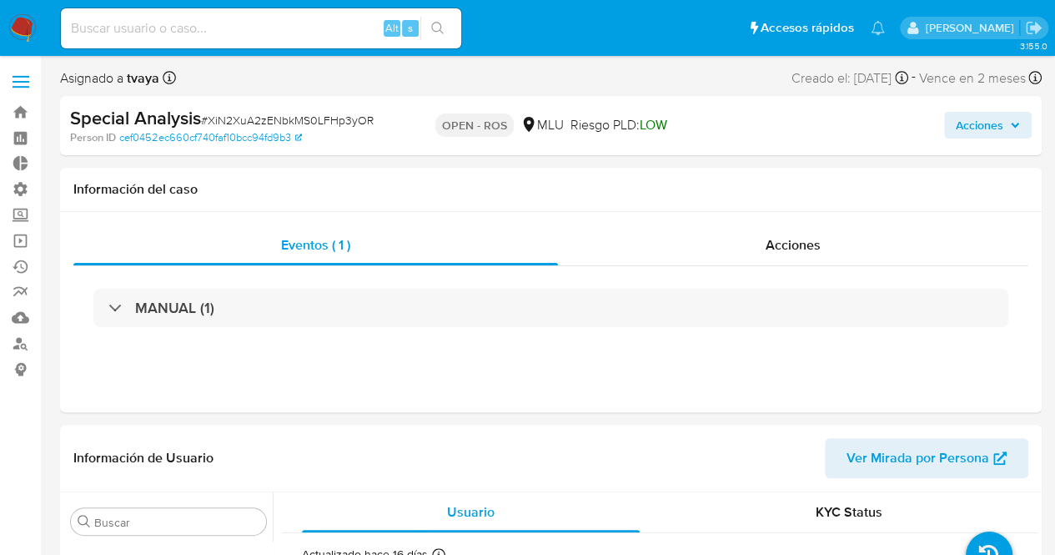
select select "10"
click at [962, 123] on span "Acciones" at bounding box center [980, 125] width 48 height 27
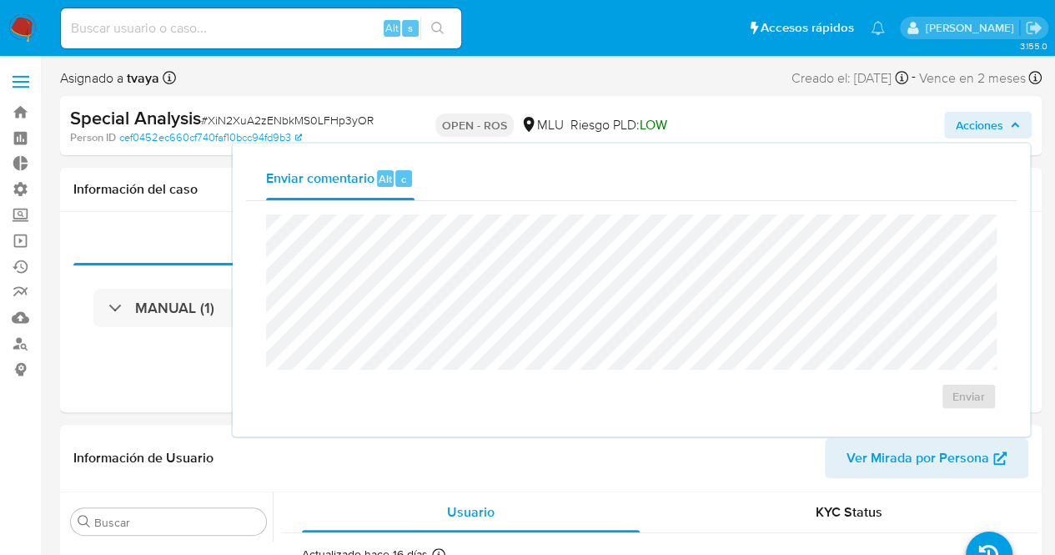
click at [339, 18] on input at bounding box center [261, 29] width 400 height 22
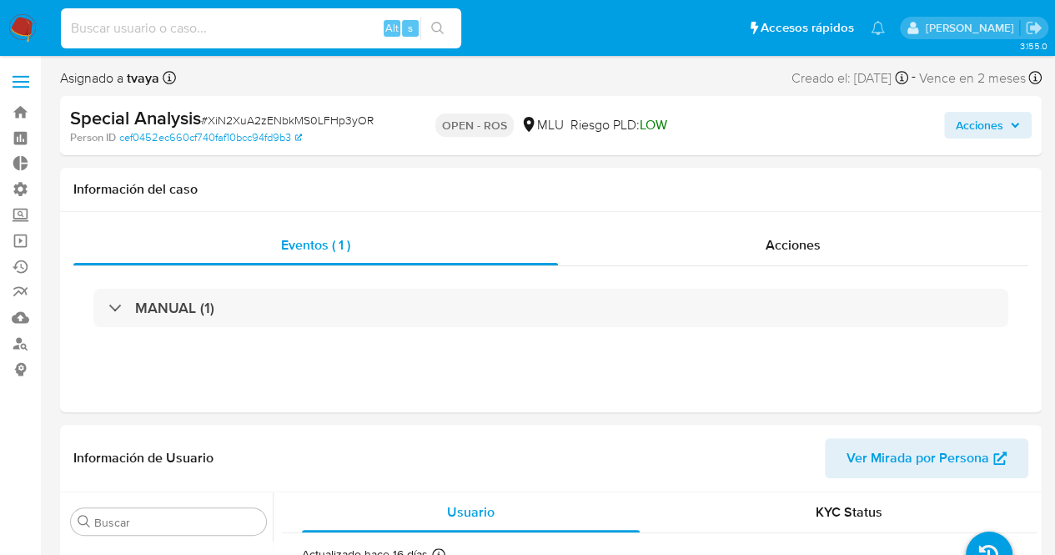
paste input "rFTGaHjncYoQotBUYW7Fkfyd"
type input "rFTGaHjncYoQotBUYW7Fkfyd"
click at [442, 33] on icon "search-icon" at bounding box center [437, 28] width 13 height 13
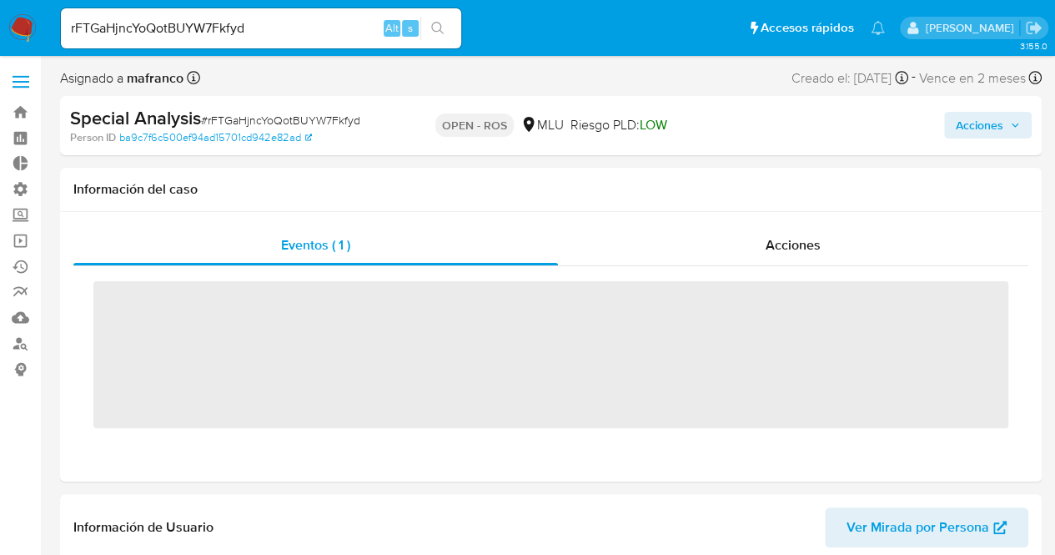
scroll to position [745, 0]
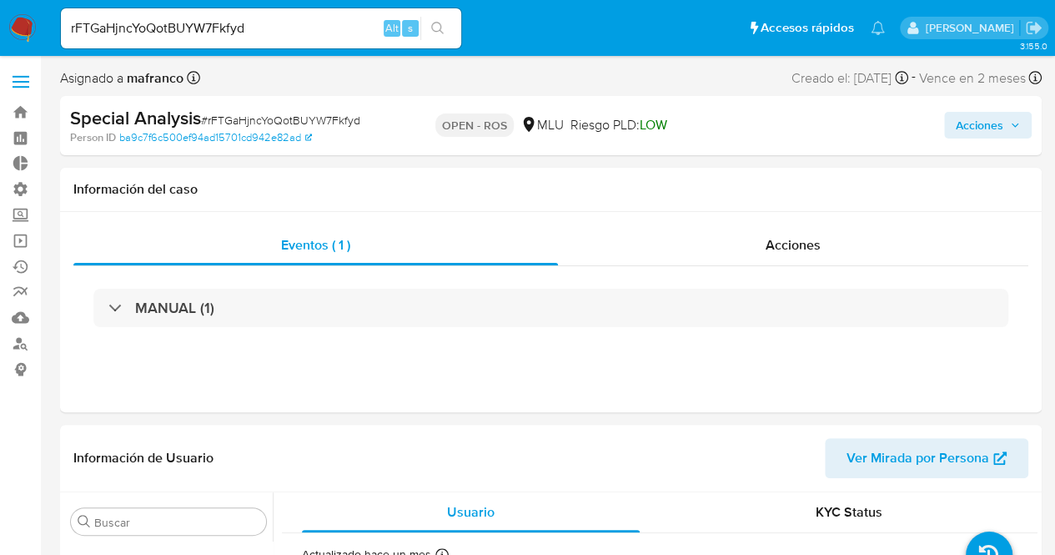
click at [951, 114] on button "Acciones" at bounding box center [988, 125] width 88 height 27
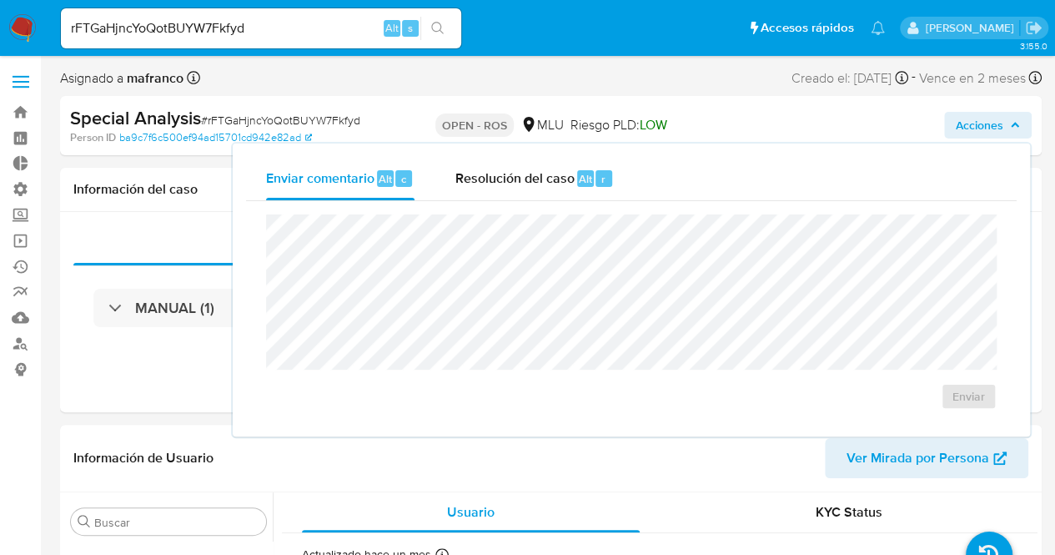
select select "10"
click at [568, 177] on span "Resolución del caso" at bounding box center [513, 177] width 119 height 19
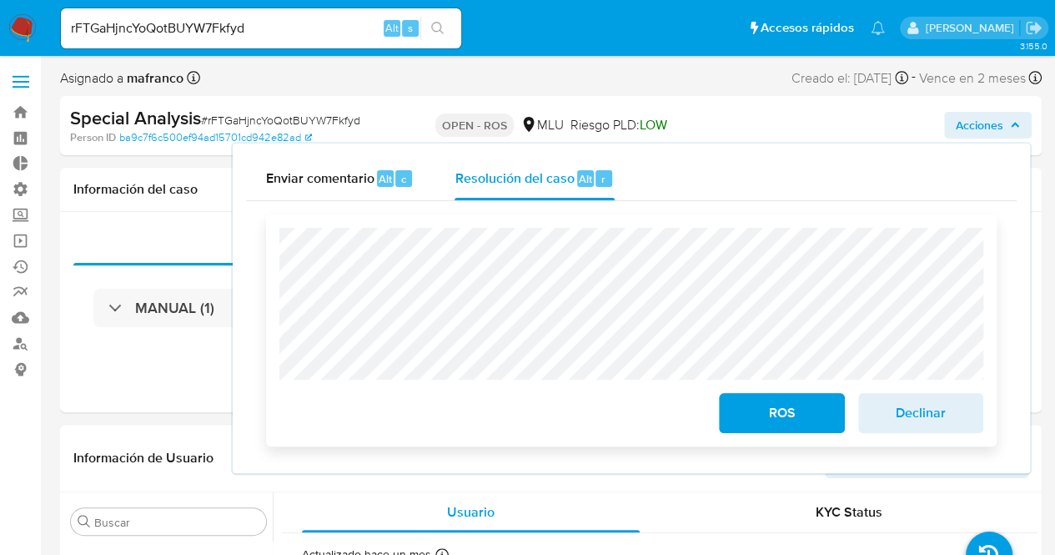
click at [766, 423] on span "ROS" at bounding box center [781, 412] width 82 height 37
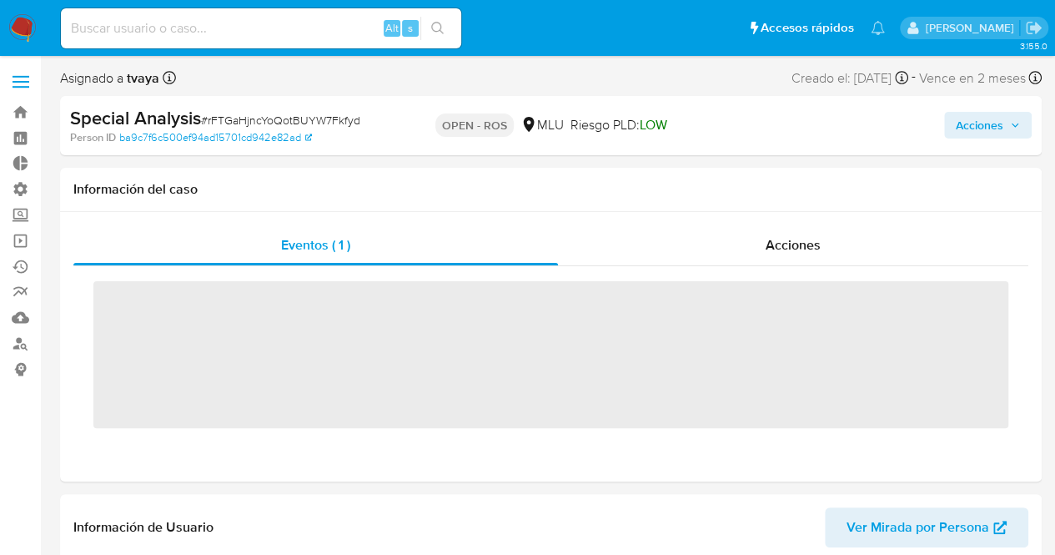
scroll to position [745, 0]
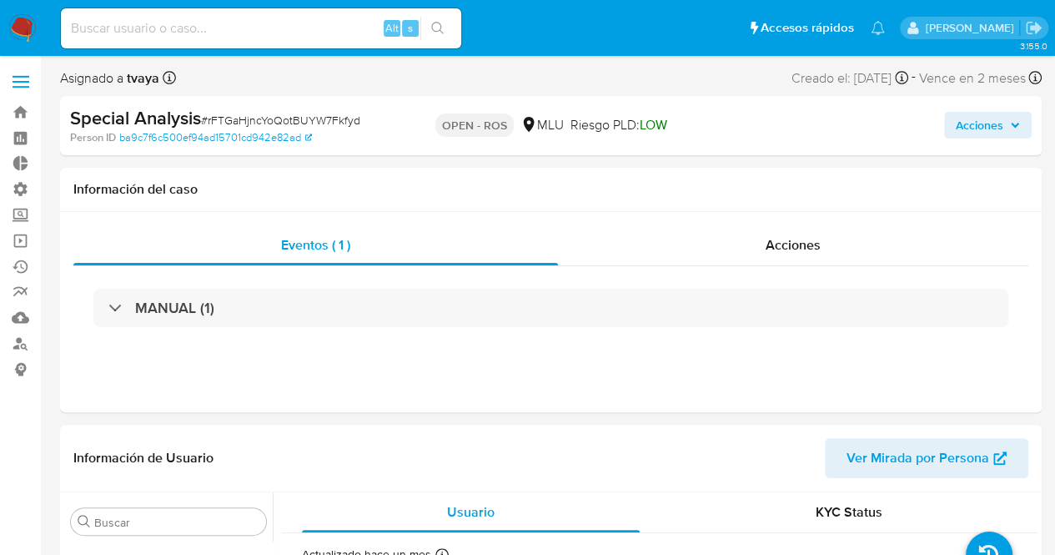
select select "10"
click at [349, 22] on input at bounding box center [261, 29] width 400 height 22
paste input "kOw7Q7peTNd4VMMNUCrkvOhM"
type input "kOw7Q7peTNd4VMMNUCrkvOhM"
click at [436, 29] on icon "search-icon" at bounding box center [437, 28] width 13 height 13
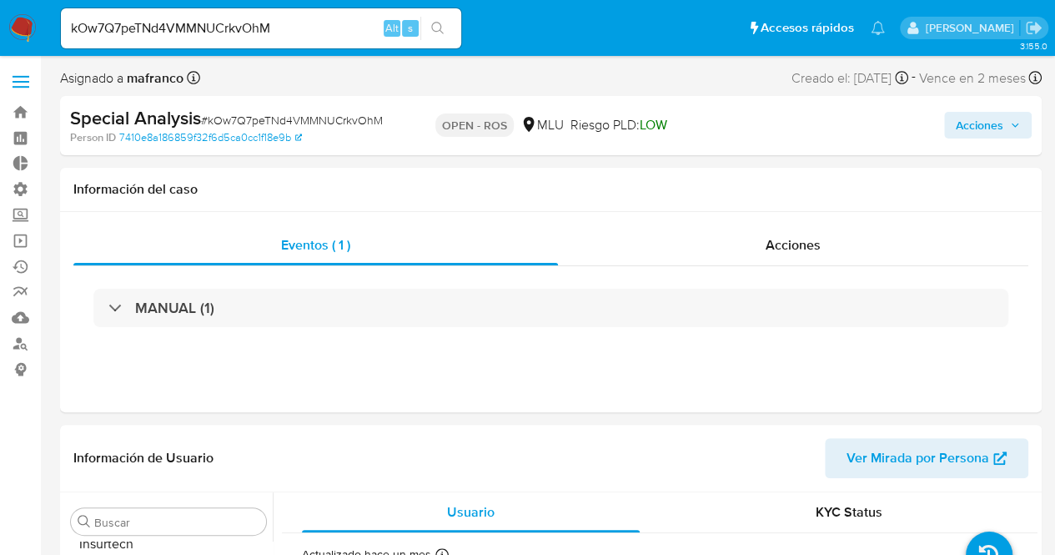
scroll to position [745, 0]
click at [960, 129] on span "Acciones" at bounding box center [980, 125] width 48 height 27
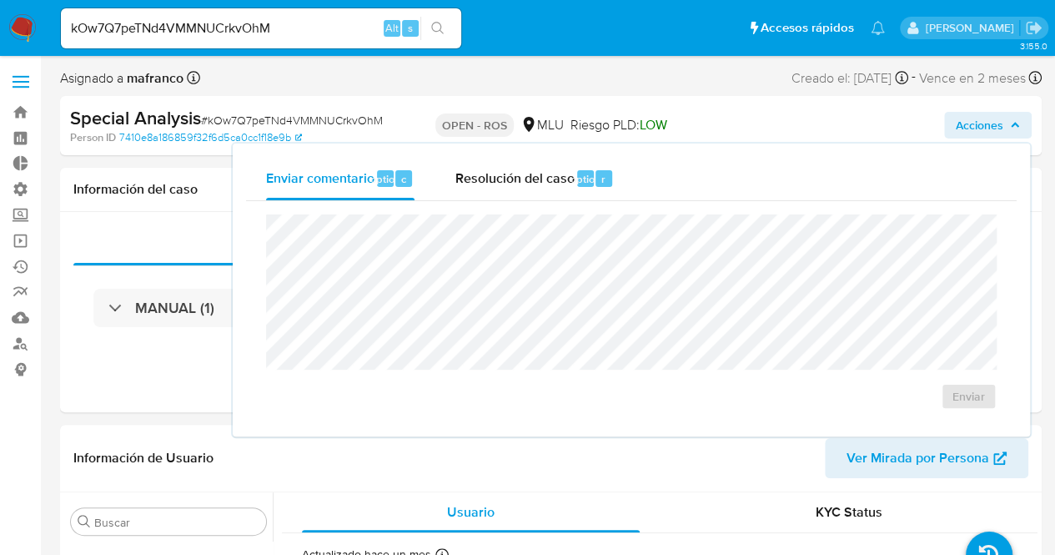
select select "10"
click at [556, 177] on span "Resolución del caso" at bounding box center [513, 177] width 119 height 19
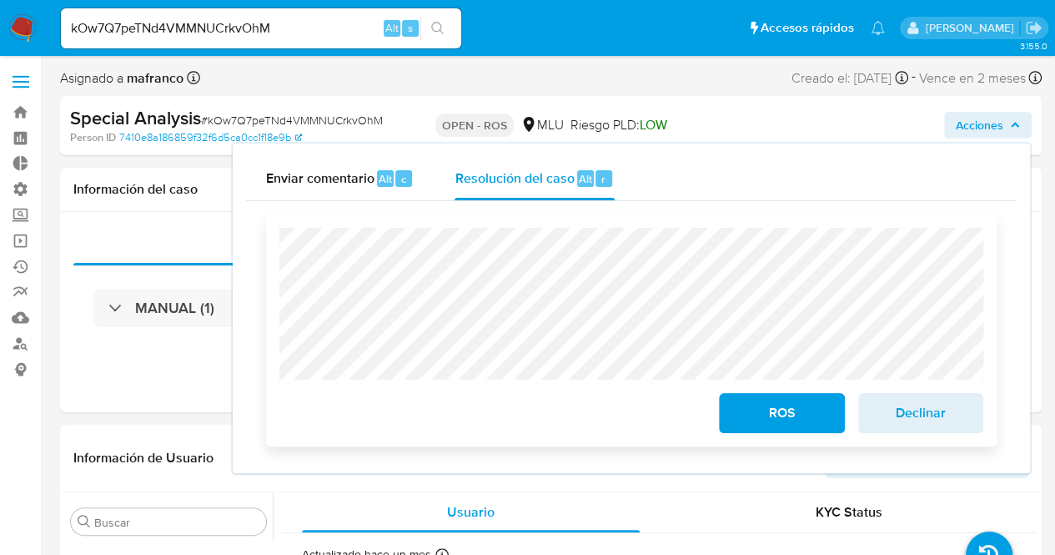
click at [771, 421] on span "ROS" at bounding box center [781, 412] width 82 height 37
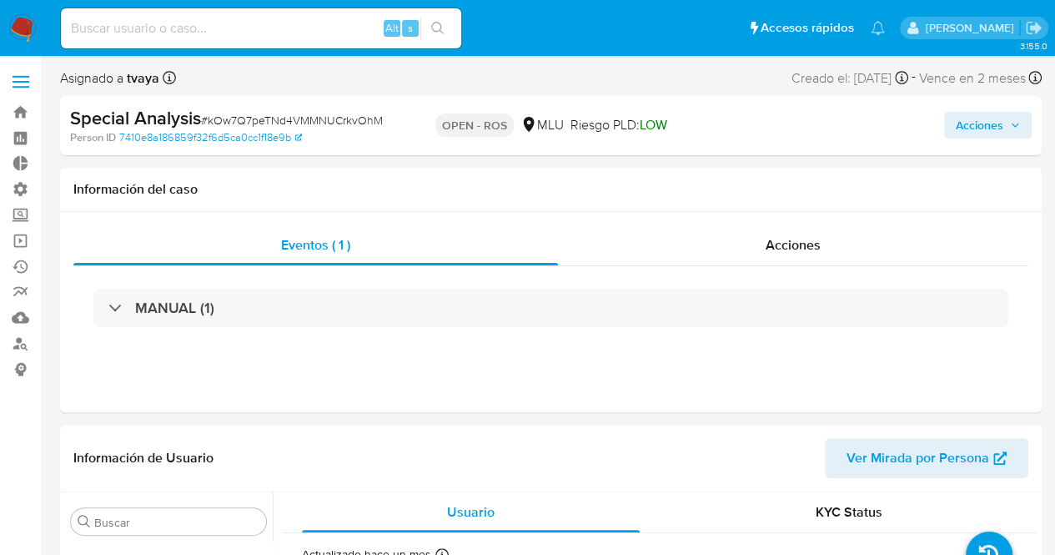
scroll to position [745, 0]
select select "10"
click at [344, 25] on input at bounding box center [261, 29] width 400 height 22
paste input "wVV9pkQPU7bNCjZ6KOacRa7b"
type input "wVV9pkQPU7bNCjZ6KOacRa7b"
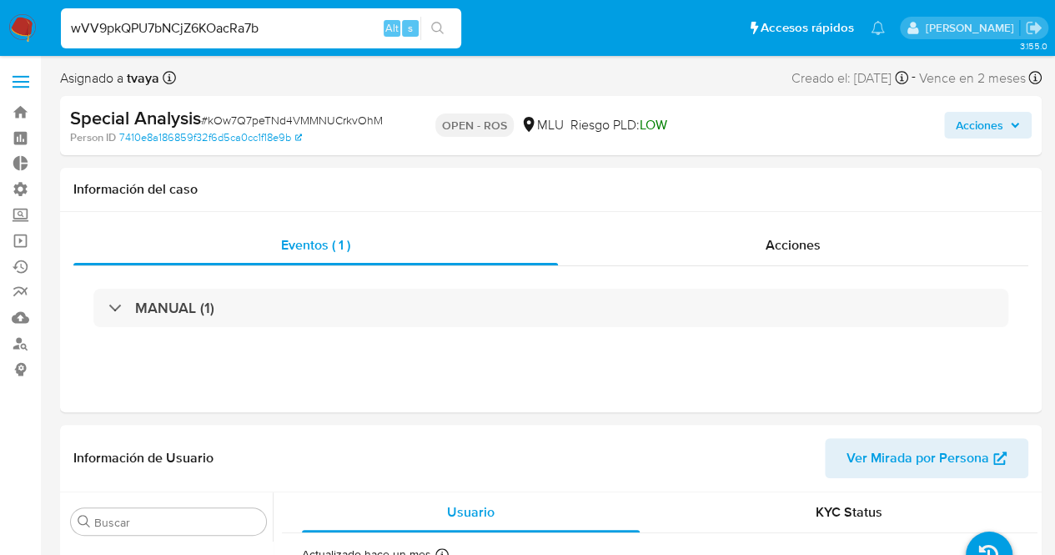
click at [444, 31] on icon "search-icon" at bounding box center [437, 28] width 13 height 13
click at [978, 123] on span "Acciones" at bounding box center [980, 125] width 48 height 27
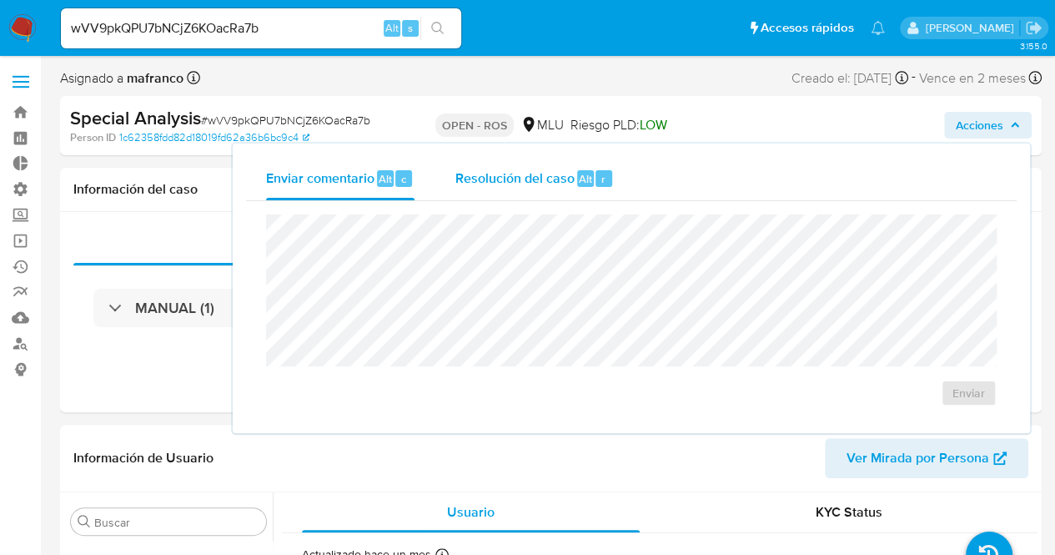
select select "10"
click at [560, 174] on span "Resolución del caso" at bounding box center [513, 177] width 119 height 19
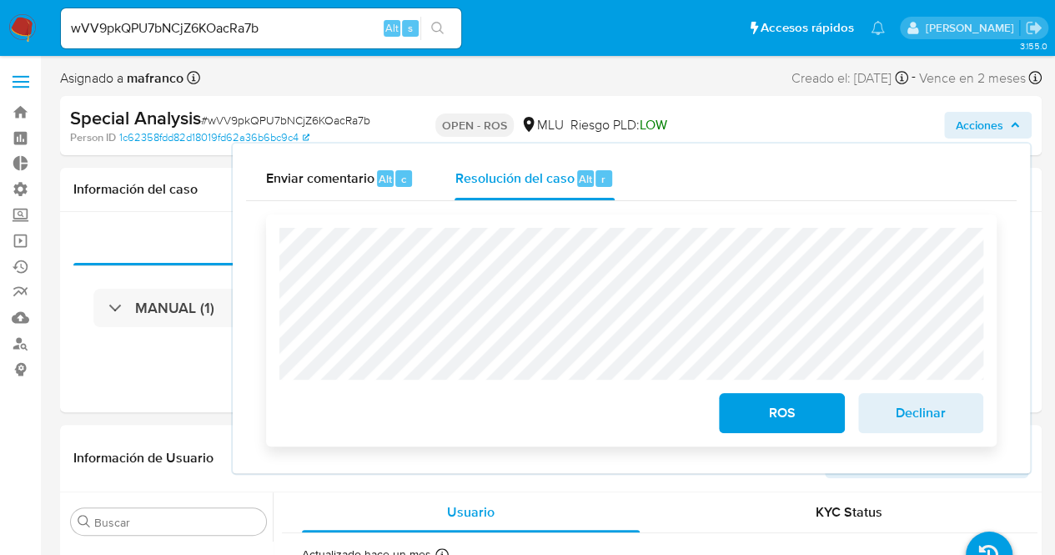
click at [770, 431] on span "ROS" at bounding box center [781, 412] width 82 height 37
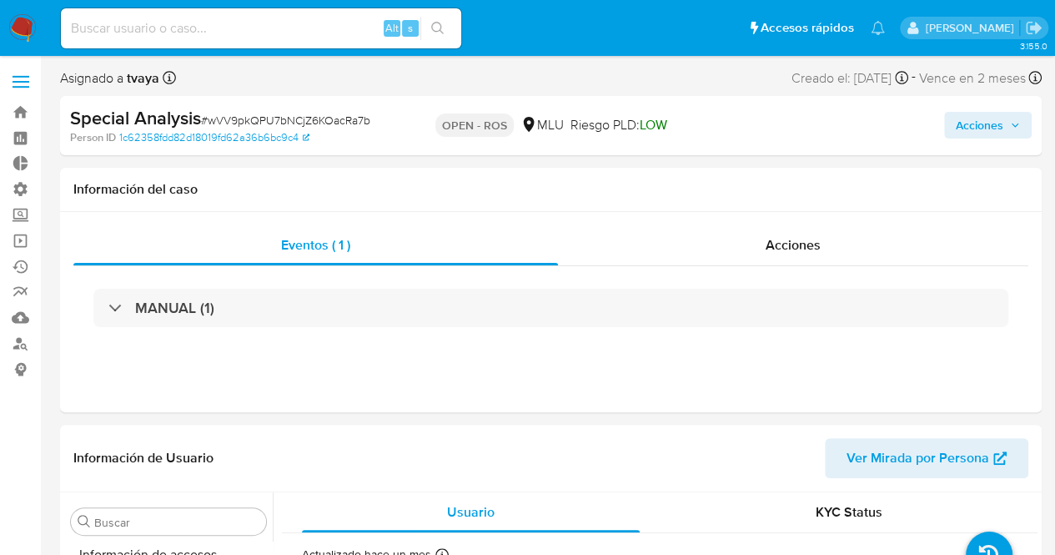
scroll to position [745, 0]
click at [20, 35] on img at bounding box center [22, 28] width 28 height 28
select select "10"
